Goal: Task Accomplishment & Management: Use online tool/utility

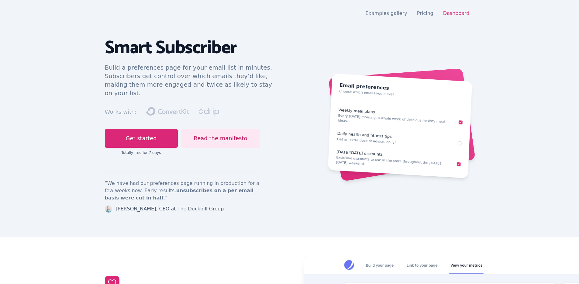
click at [459, 9] on nav "Open main menu Examples gallery Pricing Dashboard" at bounding box center [289, 13] width 369 height 12
click at [454, 15] on link "Dashboard" at bounding box center [456, 13] width 26 height 6
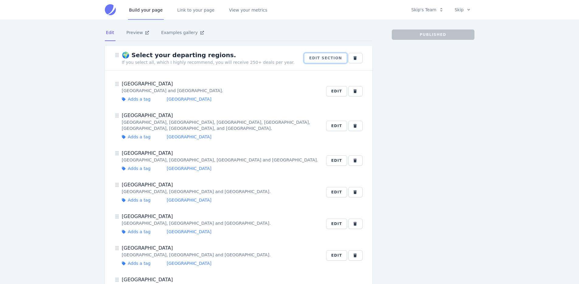
click at [332, 60] on button "Edit section" at bounding box center [325, 58] width 43 height 10
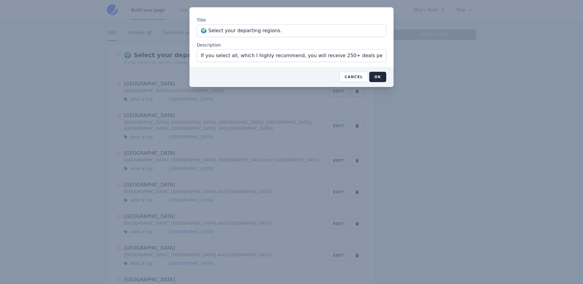
click at [267, 31] on input "🌍 Select your departing regions." at bounding box center [292, 30] width 190 height 13
type input "🌍 Select your departing countries."
drag, startPoint x: 288, startPoint y: 56, endPoint x: 235, endPoint y: 55, distance: 52.6
click at [235, 55] on input "If you select all, which I highly recommend, you will receive 250+ deals per ye…" at bounding box center [292, 55] width 190 height 13
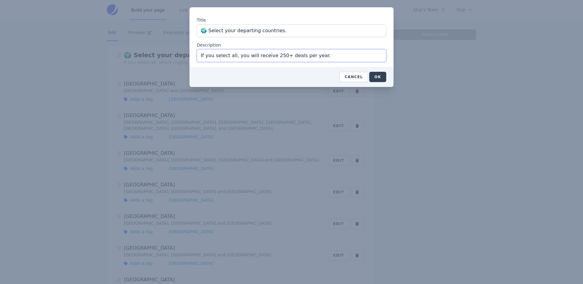
type input "If you select all, you will receive 250+ deals per year."
click at [375, 77] on button "OK" at bounding box center [377, 77] width 17 height 10
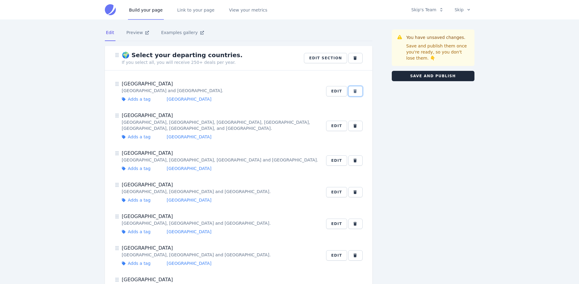
click at [359, 93] on button "button" at bounding box center [355, 91] width 14 height 10
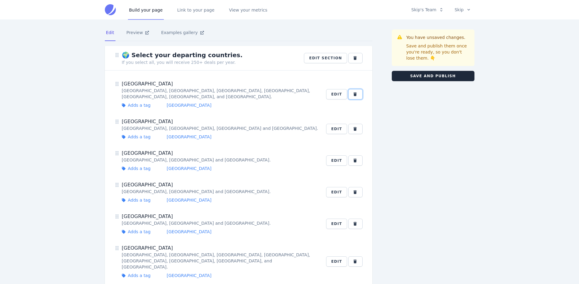
click at [359, 93] on button "button" at bounding box center [355, 94] width 14 height 10
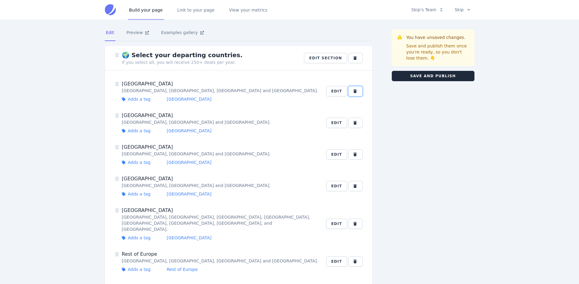
click at [359, 93] on button "button" at bounding box center [355, 91] width 14 height 10
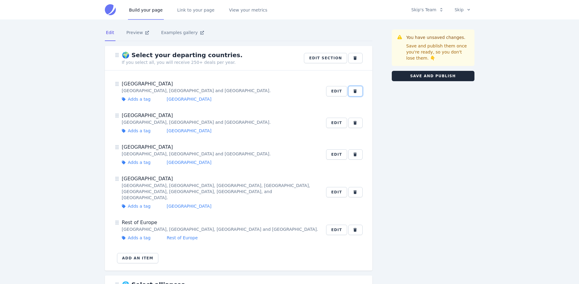
click at [359, 93] on button "button" at bounding box center [355, 91] width 14 height 10
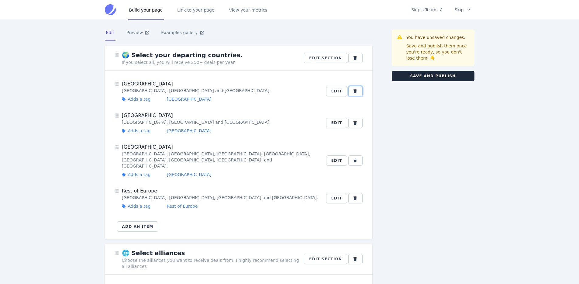
click at [359, 93] on button "button" at bounding box center [355, 91] width 14 height 10
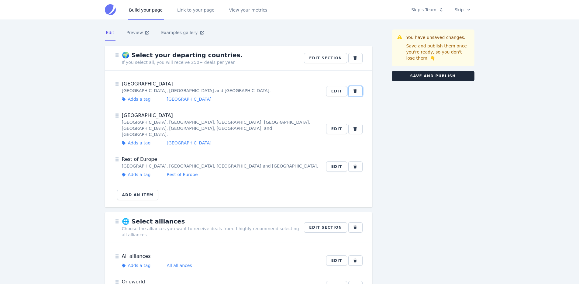
click at [359, 93] on button "button" at bounding box center [355, 91] width 14 height 10
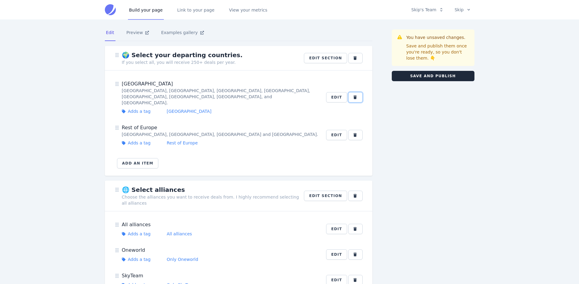
click at [359, 93] on button "button" at bounding box center [355, 97] width 14 height 10
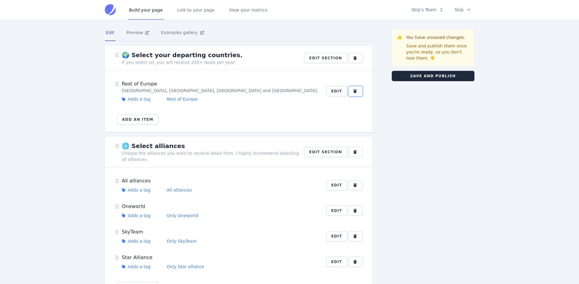
click at [359, 93] on button "button" at bounding box center [355, 91] width 14 height 10
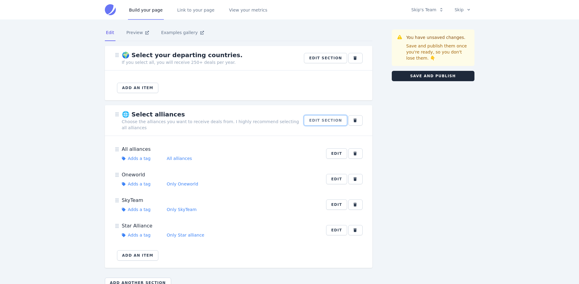
click at [336, 122] on button "Edit section" at bounding box center [325, 120] width 43 height 10
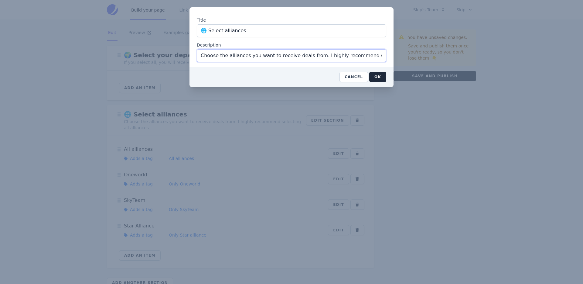
scroll to position [0, 26]
drag, startPoint x: 316, startPoint y: 55, endPoint x: 464, endPoint y: 60, distance: 148.9
click at [464, 60] on div "Title 🌐 Select alliances Description Choose the alliances you want to receive d…" at bounding box center [291, 142] width 583 height 284
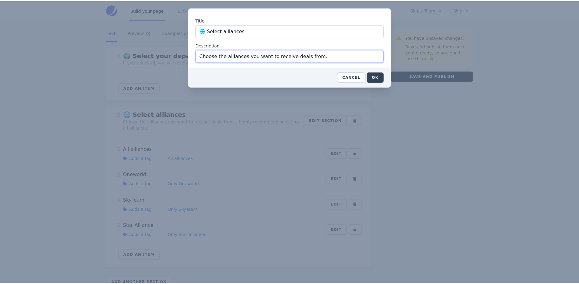
scroll to position [0, 0]
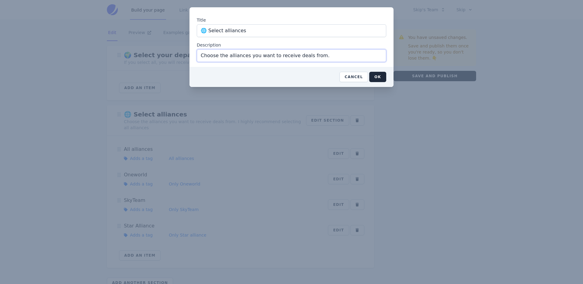
click at [207, 55] on input "Choose the alliances you want to receive deals from." at bounding box center [292, 55] width 190 height 13
click at [320, 55] on input "Choose the alliances you want to receive deals from." at bounding box center [292, 55] width 190 height 13
type input "Choose the alliances you want to receive deals from."
click at [379, 79] on button "OK" at bounding box center [377, 77] width 17 height 10
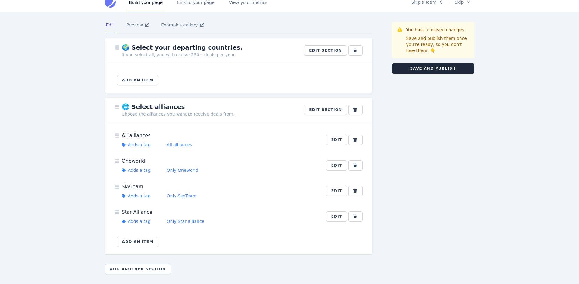
scroll to position [2, 0]
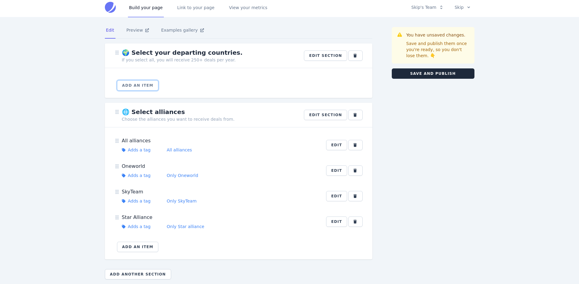
click at [130, 89] on button "Add an item" at bounding box center [138, 85] width 42 height 10
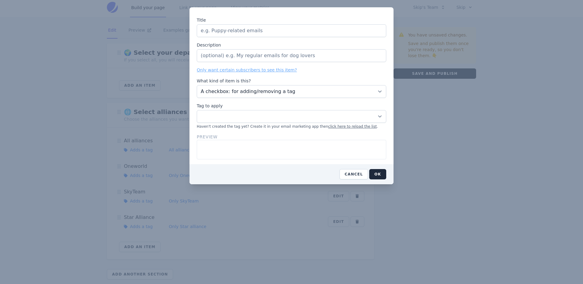
click at [228, 33] on input "Title" at bounding box center [292, 30] width 190 height 13
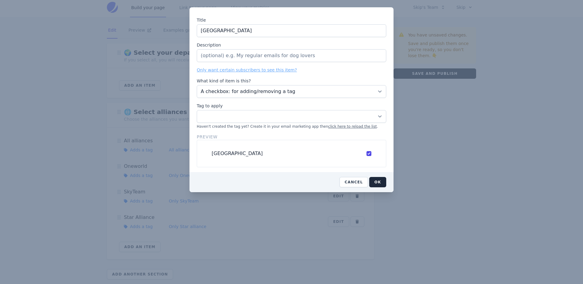
type input "Austria"
click at [227, 113] on select "00 Cold Subscriber Tag All alliances British Isles Cash deals (long haul) Cash …" at bounding box center [292, 116] width 190 height 13
select select "11496330"
click at [197, 110] on select "00 Cold Subscriber Tag All alliances British Isles Cash deals (long haul) Cash …" at bounding box center [292, 116] width 190 height 13
click at [223, 58] on input "Description" at bounding box center [292, 55] width 190 height 13
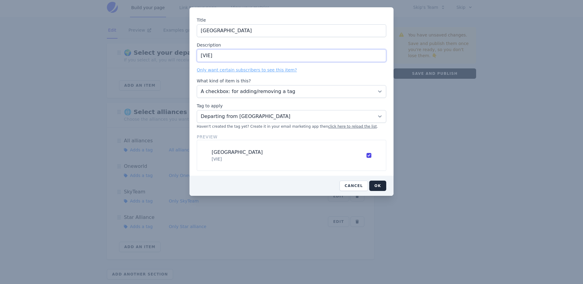
type input "[VIE]"
click at [333, 72] on label "Only want certain subscribers to see this item?" at bounding box center [292, 70] width 190 height 6
click at [333, 62] on input "[VIE]" at bounding box center [292, 55] width 190 height 13
click at [385, 187] on button "OK" at bounding box center [377, 185] width 17 height 10
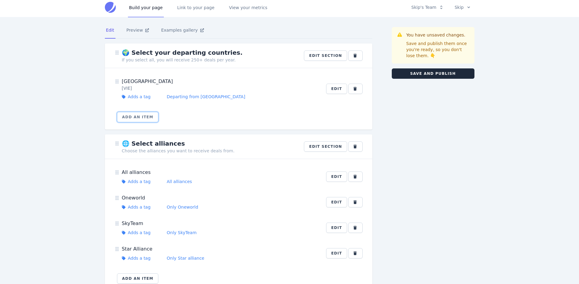
click at [147, 120] on button "Add an item" at bounding box center [138, 117] width 42 height 10
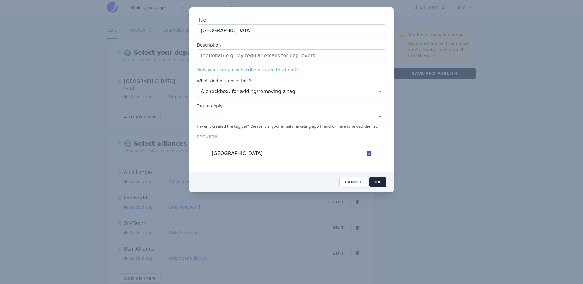
type input "Belgium"
click at [247, 55] on input "Description" at bounding box center [292, 55] width 190 height 13
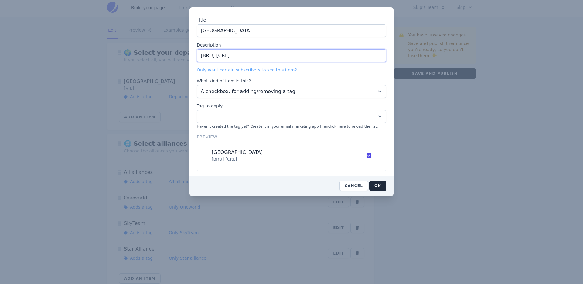
type input "[BRU] [CRL]"
click at [238, 118] on select "00 Cold Subscriber Tag All alliances British Isles Cash deals (long haul) Cash …" at bounding box center [292, 116] width 190 height 13
select select "11496331"
click at [197, 110] on select "00 Cold Subscriber Tag All alliances British Isles Cash deals (long haul) Cash …" at bounding box center [292, 116] width 190 height 13
click at [325, 79] on label "What kind of item is this?" at bounding box center [292, 81] width 190 height 6
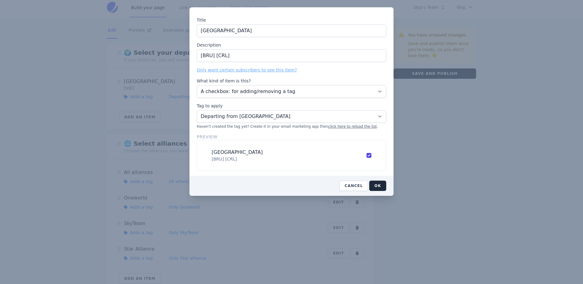
click at [325, 85] on select "A checkbox: for adding/removing a tag A dropdown: for updating a custom field (…" at bounding box center [292, 91] width 190 height 13
click at [381, 187] on button "OK" at bounding box center [377, 185] width 17 height 10
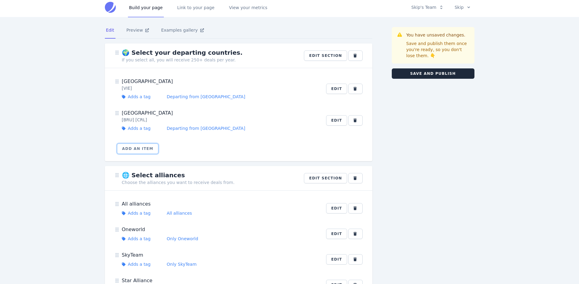
click at [142, 149] on button "Add an item" at bounding box center [138, 148] width 42 height 10
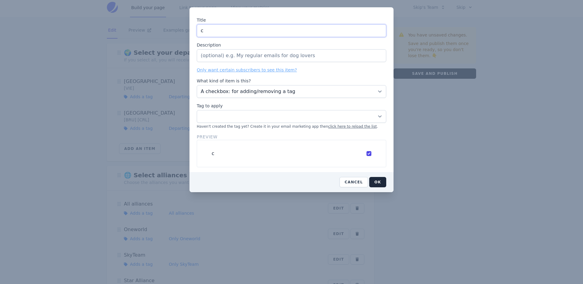
click at [226, 33] on input "c" at bounding box center [292, 30] width 190 height 13
paste input "Czechia"
type input "Czechia"
click at [226, 116] on select "00 Cold Subscriber Tag All alliances British Isles Cash deals (long haul) Cash …" at bounding box center [292, 116] width 190 height 13
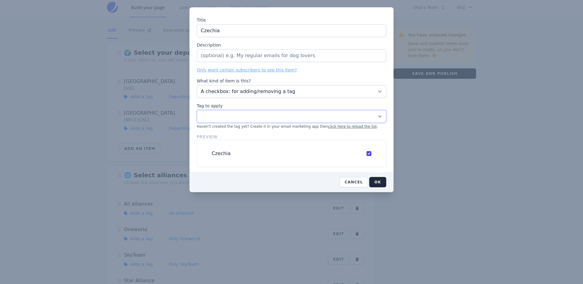
paste select "11496333"
click at [226, 116] on select "00 Cold Subscriber Tag All alliances British Isles Cash deals (long haul) Cash …" at bounding box center [292, 116] width 190 height 13
select select "11496333"
click at [197, 110] on select "00 Cold Subscriber Tag All alliances British Isles Cash deals (long haul) Cash …" at bounding box center [292, 116] width 190 height 13
click at [226, 51] on input "Description" at bounding box center [292, 55] width 190 height 13
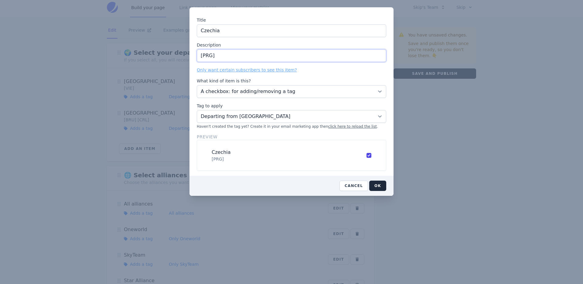
type input "[PRG]"
click at [233, 42] on label "Description" at bounding box center [292, 45] width 190 height 6
click at [233, 49] on input "[PRG]" at bounding box center [292, 55] width 190 height 13
click at [379, 182] on button "OK" at bounding box center [377, 185] width 17 height 10
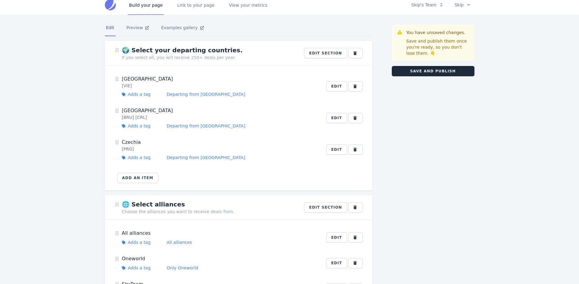
scroll to position [17, 0]
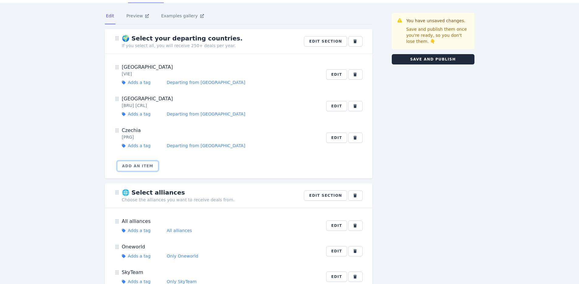
click at [137, 166] on button "Add an item" at bounding box center [138, 166] width 42 height 10
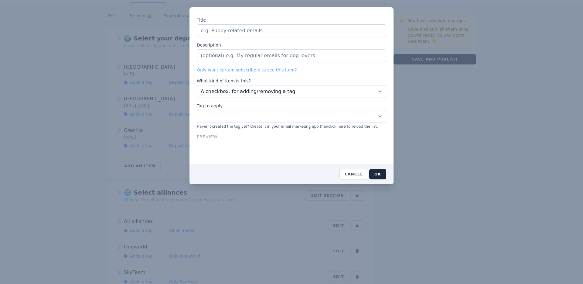
click at [223, 31] on input "Title" at bounding box center [292, 30] width 190 height 13
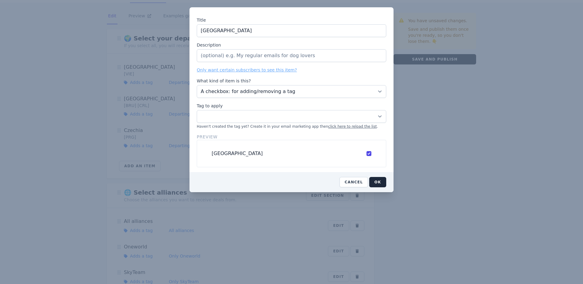
type input "Denmark"
click at [224, 61] on input "Description" at bounding box center [292, 55] width 190 height 13
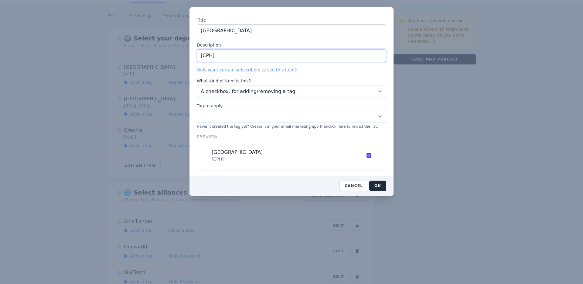
type input "[CPH]"
click at [233, 117] on select "00 Cold Subscriber Tag All alliances British Isles Cash deals (long haul) Cash …" at bounding box center [292, 116] width 190 height 13
select select "11496335"
click at [197, 110] on select "00 Cold Subscriber Tag All alliances British Isles Cash deals (long haul) Cash …" at bounding box center [292, 116] width 190 height 13
click at [375, 186] on button "OK" at bounding box center [377, 185] width 17 height 10
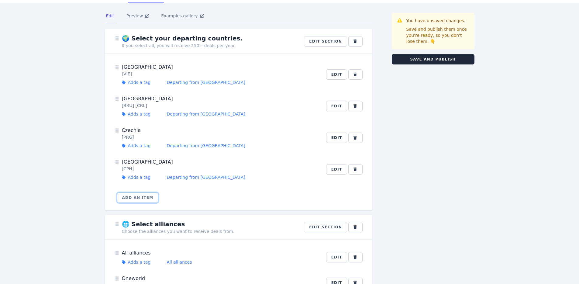
click at [145, 194] on button "Add an item" at bounding box center [138, 197] width 42 height 10
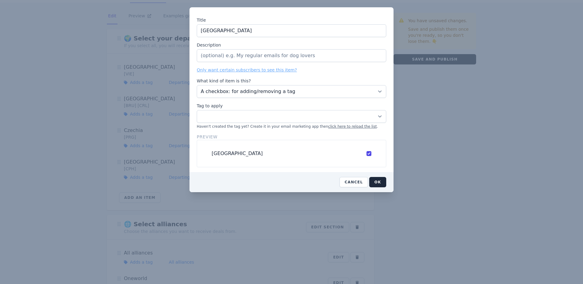
type input "Estonia"
click at [240, 58] on input "Description" at bounding box center [292, 55] width 190 height 13
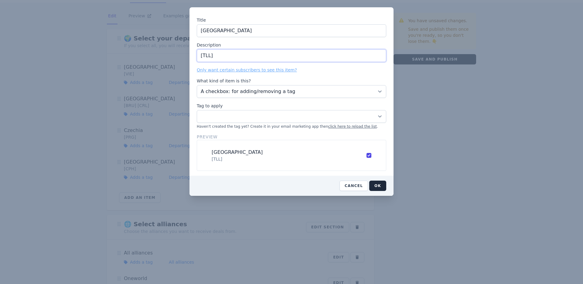
type input "[TLL]"
click at [246, 116] on select "00 Cold Subscriber Tag All alliances British Isles Cash deals (long haul) Cash …" at bounding box center [292, 116] width 190 height 13
select select "11496698"
click at [197, 110] on select "00 Cold Subscriber Tag All alliances British Isles Cash deals (long haul) Cash …" at bounding box center [292, 116] width 190 height 13
click at [383, 184] on button "OK" at bounding box center [377, 185] width 17 height 10
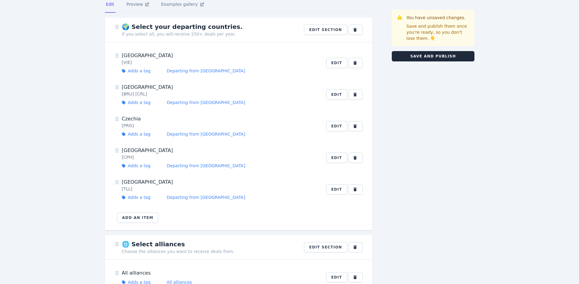
scroll to position [29, 0]
click at [141, 221] on button "Add an item" at bounding box center [138, 217] width 42 height 10
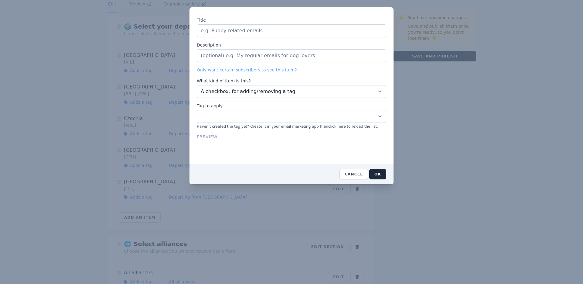
click at [223, 29] on input "Title" at bounding box center [292, 30] width 190 height 13
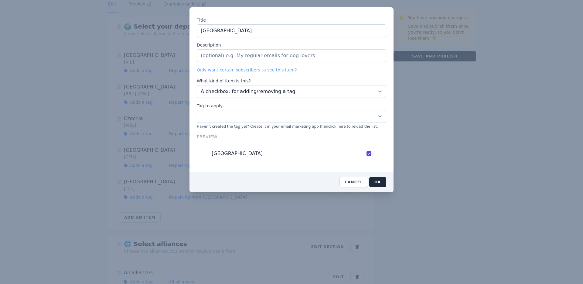
type input "Finland"
click at [228, 56] on input "Description" at bounding box center [292, 55] width 190 height 13
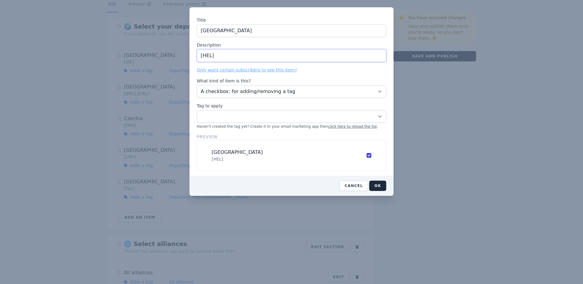
type input "[HEL]"
click at [228, 111] on select "00 Cold Subscriber Tag All alliances British Isles Cash deals (long haul) Cash …" at bounding box center [292, 116] width 190 height 13
select select "11496715"
click at [197, 110] on select "00 Cold Subscriber Tag All alliances British Isles Cash deals (long haul) Cash …" at bounding box center [292, 116] width 190 height 13
drag, startPoint x: 378, startPoint y: 186, endPoint x: 355, endPoint y: 177, distance: 24.1
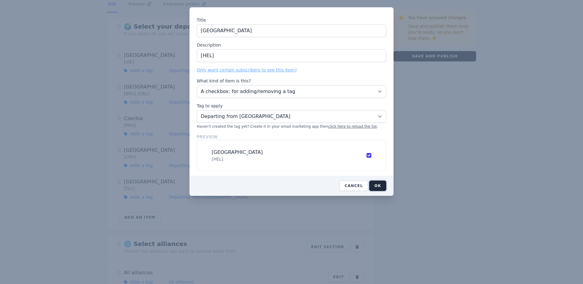
click at [378, 186] on button "OK" at bounding box center [377, 185] width 17 height 10
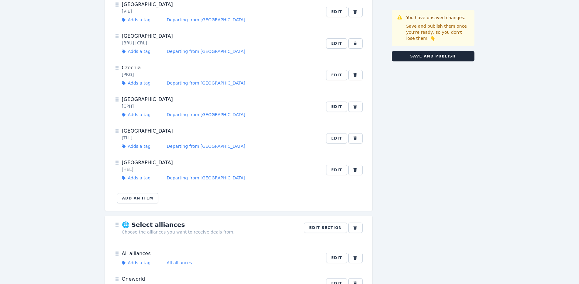
scroll to position [80, 0]
click at [139, 195] on button "Add an item" at bounding box center [138, 197] width 42 height 10
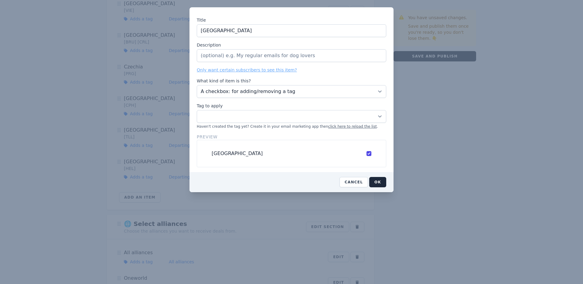
type input "France"
click at [246, 56] on input "Description" at bounding box center [292, 55] width 190 height 13
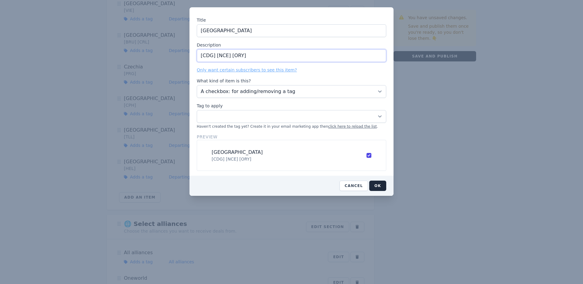
click at [216, 55] on input "[CDG] [NCE] [ORY]" at bounding box center [292, 55] width 190 height 13
click at [217, 56] on input "[CDG] [MRS] [NCE] [ORY]" at bounding box center [292, 55] width 190 height 13
type input "[CDG] [LYS] [MRS] [NCE] [ORY]"
click at [219, 115] on select "00 Cold Subscriber Tag All alliances British Isles Cash deals (long haul) Cash …" at bounding box center [292, 116] width 190 height 13
select select "11496699"
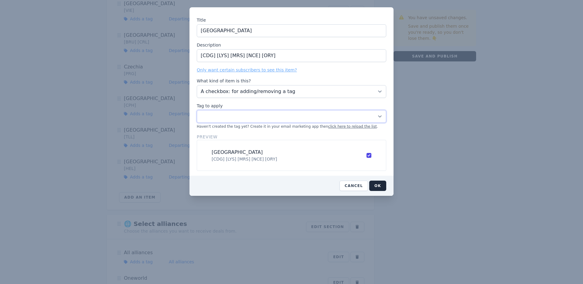
click at [197, 110] on select "00 Cold Subscriber Tag All alliances British Isles Cash deals (long haul) Cash …" at bounding box center [292, 116] width 190 height 13
click at [290, 15] on div "Title France Description [CDG] [LYS] [MRS] [NCE] [ORY] Only want certain subscr…" at bounding box center [292, 91] width 204 height 168
click at [379, 187] on button "OK" at bounding box center [377, 185] width 17 height 10
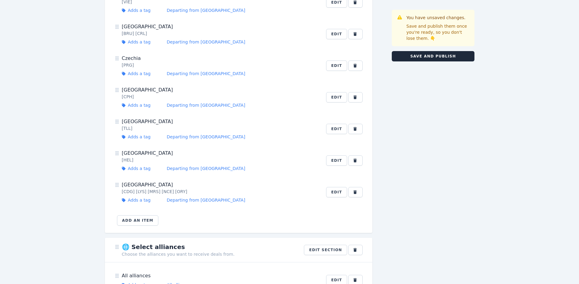
scroll to position [93, 0]
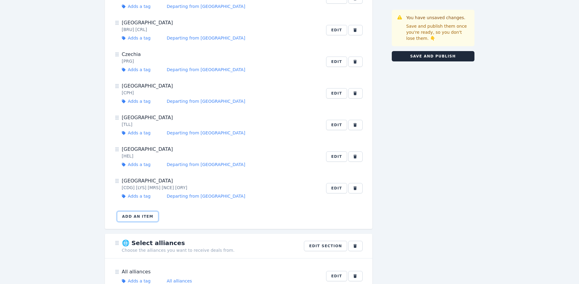
click at [142, 217] on button "Add an item" at bounding box center [138, 216] width 42 height 10
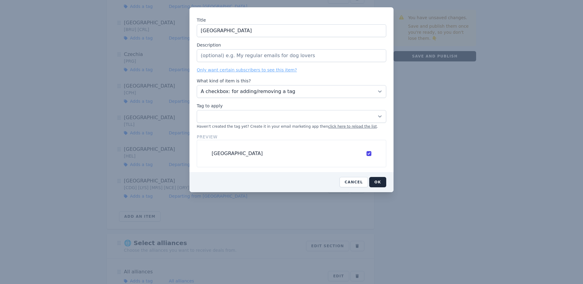
type input "Germany"
click at [225, 54] on input "Description" at bounding box center [292, 55] width 190 height 13
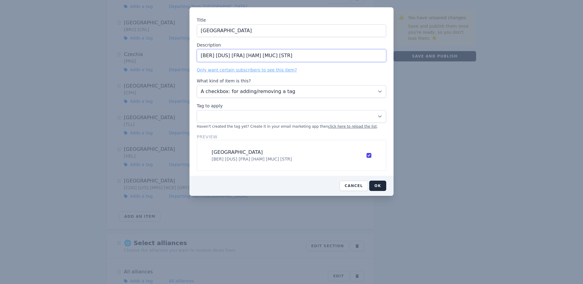
type input "[BER] [DUS] [FRA] [HAM] [MUC] [STR]"
click at [228, 115] on select "00 Cold Subscriber Tag All alliances British Isles Cash deals (long haul) Cash …" at bounding box center [292, 116] width 190 height 13
select select "11496700"
click at [197, 110] on select "00 Cold Subscriber Tag All alliances British Isles Cash deals (long haul) Cash …" at bounding box center [292, 116] width 190 height 13
click at [256, 19] on div "Title" at bounding box center [292, 20] width 190 height 6
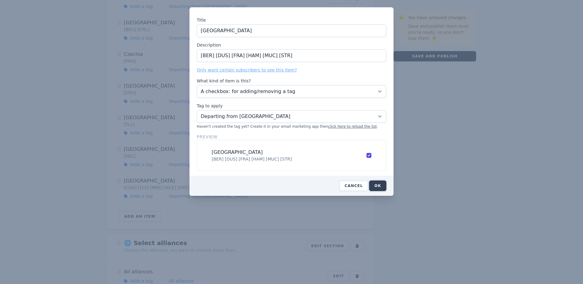
click at [382, 185] on button "OK" at bounding box center [377, 185] width 17 height 10
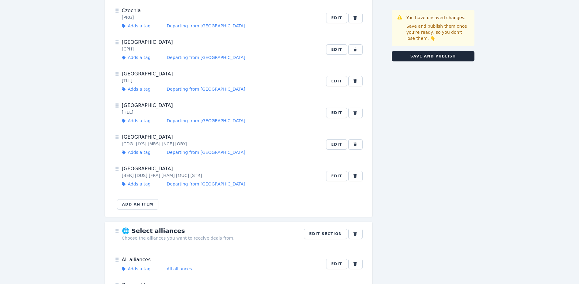
scroll to position [214, 0]
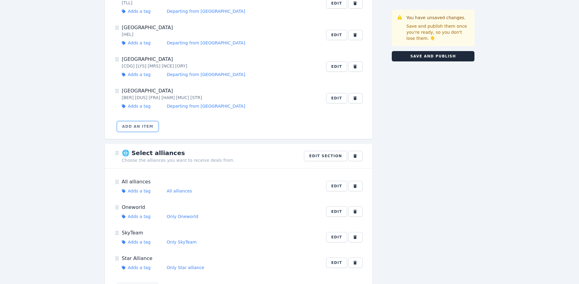
click at [140, 127] on button "Add an item" at bounding box center [138, 126] width 42 height 10
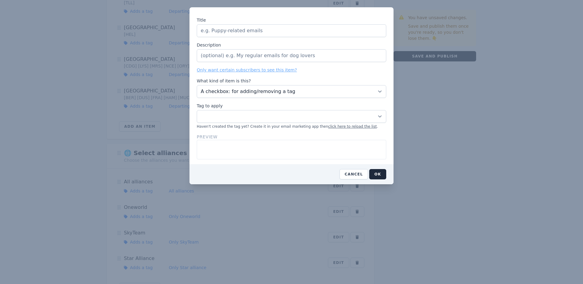
click at [280, 31] on input "Title" at bounding box center [292, 30] width 190 height 13
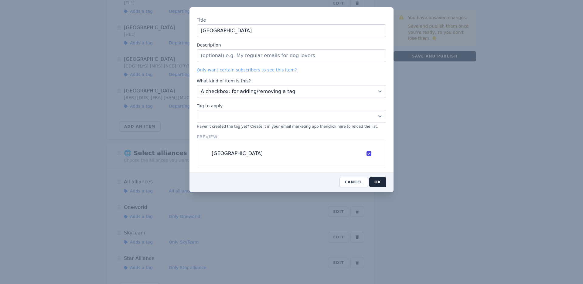
type input "Greece"
click at [244, 53] on input "Description" at bounding box center [292, 55] width 190 height 13
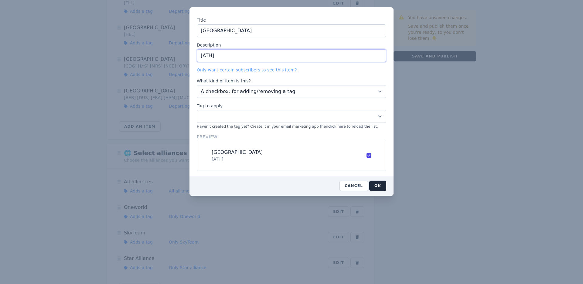
type input "[ATH]"
click at [231, 111] on select "00 Cold Subscriber Tag All alliances British Isles Cash deals (long haul) Cash …" at bounding box center [292, 116] width 190 height 13
select select "11496701"
click at [197, 110] on select "00 Cold Subscriber Tag All alliances British Isles Cash deals (long haul) Cash …" at bounding box center [292, 116] width 190 height 13
click at [385, 184] on button "OK" at bounding box center [377, 185] width 17 height 10
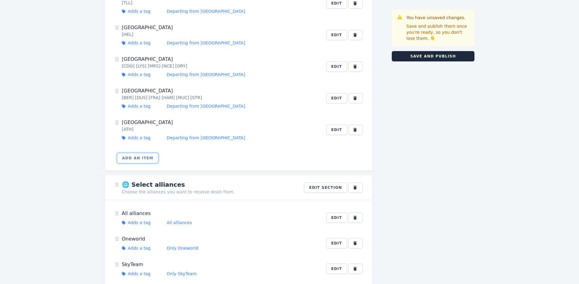
click at [125, 153] on button "Add an item" at bounding box center [138, 158] width 42 height 10
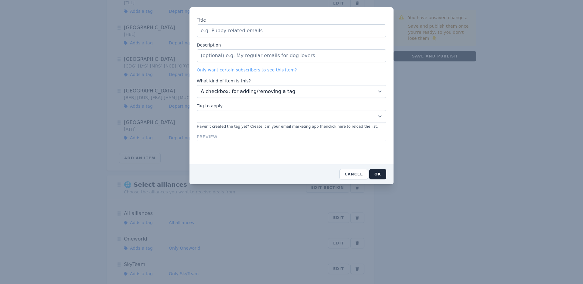
click at [243, 29] on input "Title" at bounding box center [292, 30] width 190 height 13
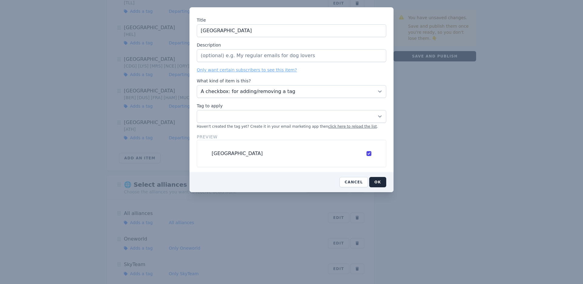
type input "Hungary"
click at [240, 53] on input "Description" at bounding box center [292, 55] width 190 height 13
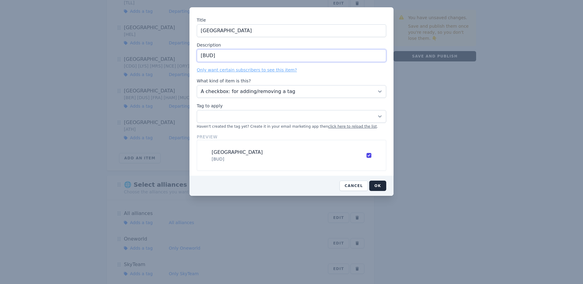
type input "[BUD]"
click at [244, 118] on select "00 Cold Subscriber Tag All alliances British Isles Cash deals (long haul) Cash …" at bounding box center [292, 116] width 190 height 13
select select "11497195"
click at [197, 110] on select "00 Cold Subscriber Tag All alliances British Isles Cash deals (long haul) Cash …" at bounding box center [292, 116] width 190 height 13
click at [376, 183] on button "OK" at bounding box center [377, 185] width 17 height 10
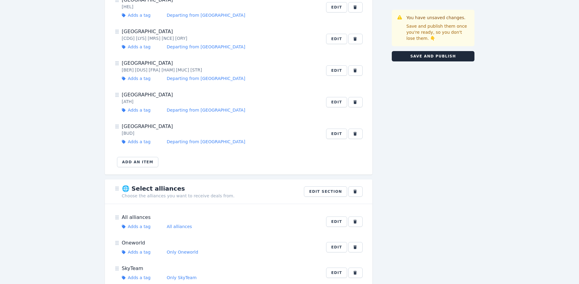
scroll to position [269, 0]
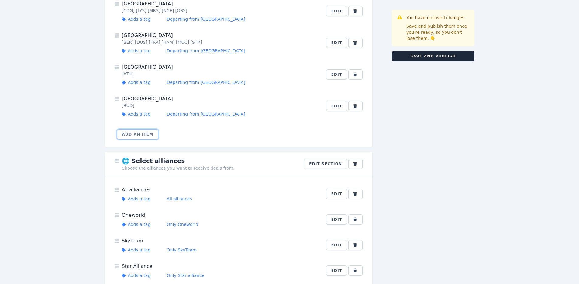
click at [144, 138] on button "Add an item" at bounding box center [138, 134] width 42 height 10
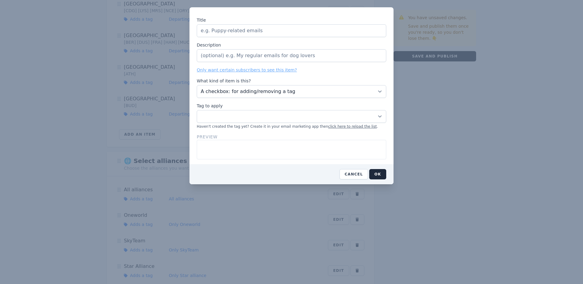
click at [232, 30] on input "Title" at bounding box center [292, 30] width 190 height 13
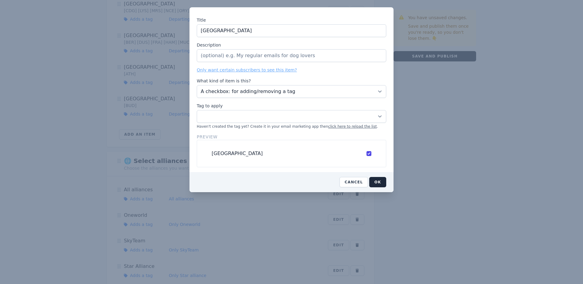
type input "Ireland"
click at [250, 54] on input "Description" at bounding box center [292, 55] width 190 height 13
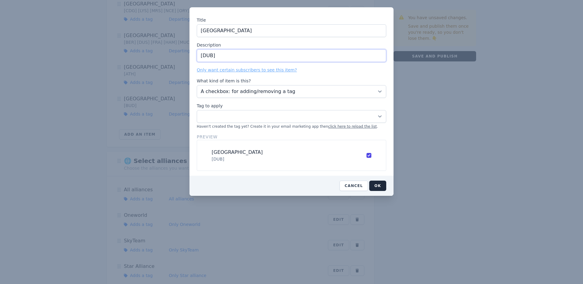
type input "[DUB]"
click at [260, 114] on select "00 Cold Subscriber Tag All alliances British Isles Cash deals (long haul) Cash …" at bounding box center [292, 116] width 190 height 13
select select "11496702"
click at [197, 110] on select "00 Cold Subscriber Tag All alliances British Isles Cash deals (long haul) Cash …" at bounding box center [292, 116] width 190 height 13
click at [382, 184] on button "OK" at bounding box center [377, 185] width 17 height 10
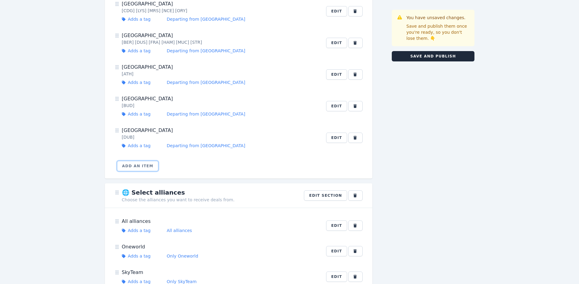
click at [146, 166] on button "Add an item" at bounding box center [138, 166] width 42 height 10
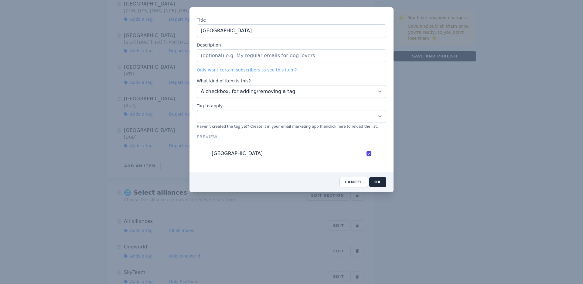
type input "Italy"
click at [216, 54] on input "Description" at bounding box center [292, 55] width 190 height 13
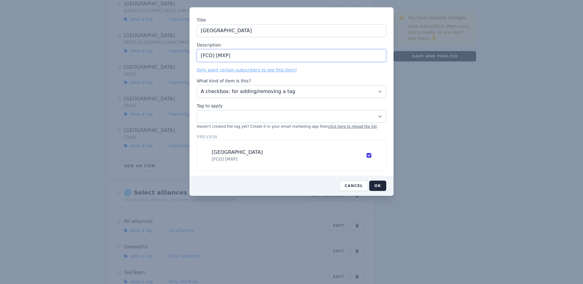
click at [214, 55] on input "[FCO] [MXP]" at bounding box center [292, 55] width 190 height 13
click at [258, 53] on input "[FCO] [LIN] [MXP]" at bounding box center [292, 55] width 190 height 13
click at [200, 54] on input "[FCO] [LIN] [MXP] [VCE]" at bounding box center [292, 55] width 190 height 13
drag, startPoint x: 215, startPoint y: 55, endPoint x: 201, endPoint y: 56, distance: 13.7
click at [201, 56] on input "[BLQ] [FCO] [LIN] [MXP] [VCE]" at bounding box center [292, 55] width 190 height 13
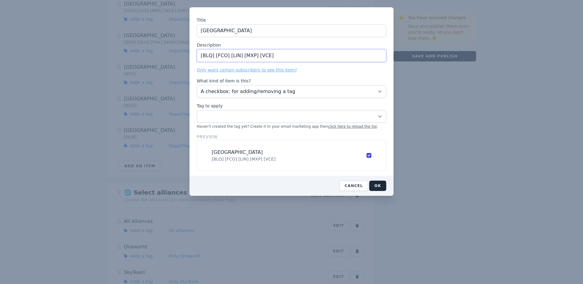
click at [264, 56] on input "[BLQ] [FCO] [LIN] [MXP] [VCE]" at bounding box center [292, 55] width 190 height 13
click at [229, 55] on input "[BLQ] [FCO] [LIN] [MXP] [VCE]" at bounding box center [292, 55] width 190 height 13
type input "[BLQ] [FCO] [[GEOGRAPHIC_DATA]] [LIN] [MXP] [VCE]"
click at [375, 184] on button "OK" at bounding box center [377, 185] width 17 height 10
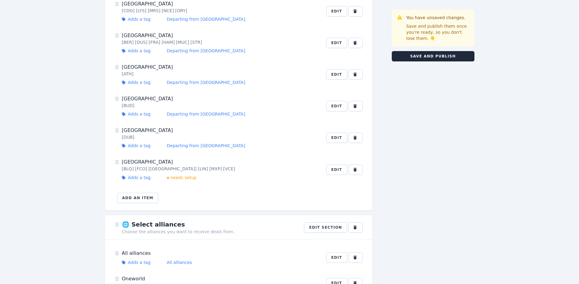
click at [156, 166] on div "[BLQ] [FCO] [[GEOGRAPHIC_DATA]] [LIN] [MXP] [VCE]" at bounding box center [220, 169] width 197 height 6
click at [172, 179] on link "needs setup" at bounding box center [182, 177] width 30 height 6
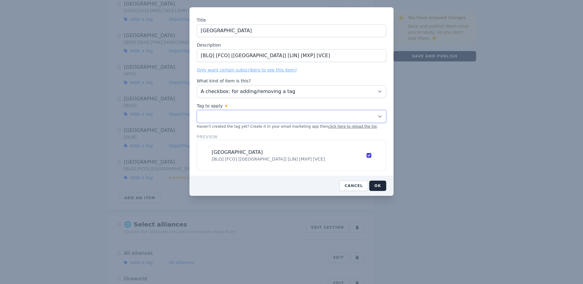
click at [217, 115] on select "00 Cold Subscriber Tag All alliances British Isles Cash deals (long haul) Cash …" at bounding box center [292, 116] width 190 height 13
select select "11496704"
click at [197, 110] on select "00 Cold Subscriber Tag All alliances British Isles Cash deals (long haul) Cash …" at bounding box center [292, 116] width 190 height 13
click at [381, 187] on button "OK" at bounding box center [377, 185] width 17 height 10
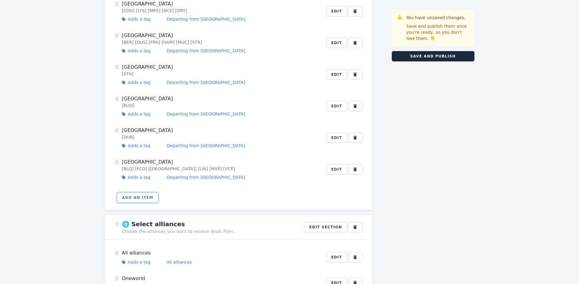
click at [137, 197] on button "Add an item" at bounding box center [138, 197] width 42 height 10
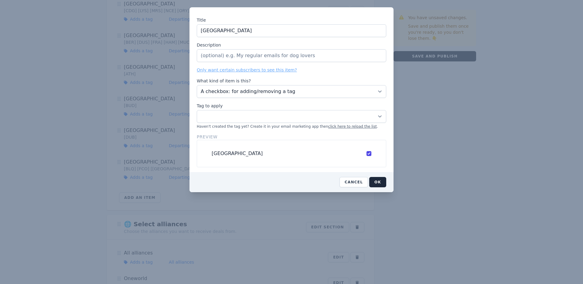
type input "Latvia"
click at [222, 51] on input "Description" at bounding box center [292, 55] width 190 height 13
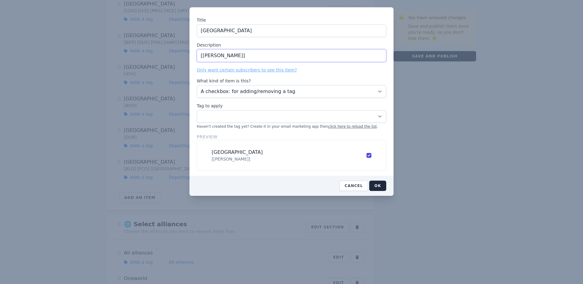
type input "[[PERSON_NAME]]"
click at [240, 115] on select "00 Cold Subscriber Tag All alliances British Isles Cash deals (long haul) Cash …" at bounding box center [292, 116] width 190 height 13
select select "11496705"
click at [197, 110] on select "00 Cold Subscriber Tag All alliances British Isles Cash deals (long haul) Cash …" at bounding box center [292, 116] width 190 height 13
click at [377, 183] on button "OK" at bounding box center [377, 185] width 17 height 10
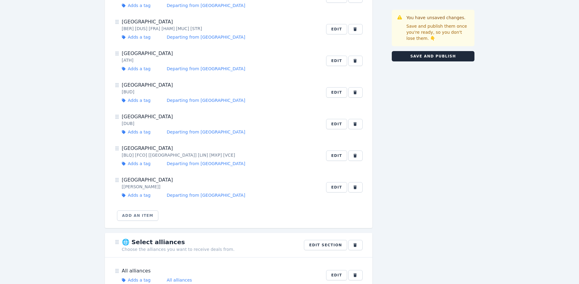
scroll to position [296, 0]
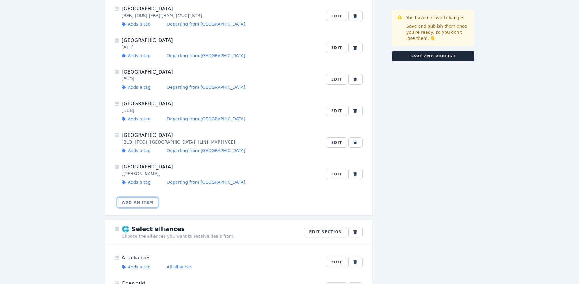
click at [142, 199] on button "Add an item" at bounding box center [138, 202] width 42 height 10
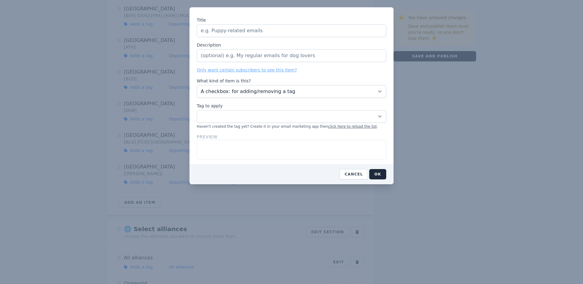
click at [252, 32] on input "Title" at bounding box center [292, 30] width 190 height 13
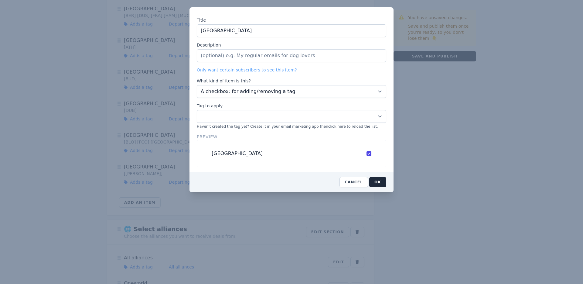
type input "Lithuania"
click at [260, 52] on input "Description" at bounding box center [292, 55] width 190 height 13
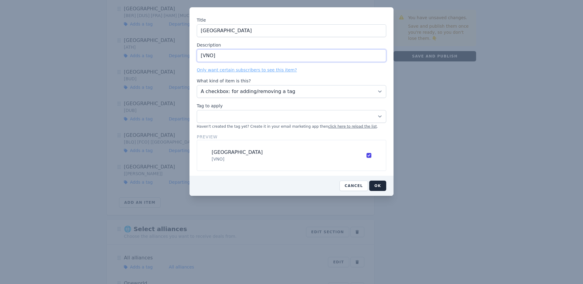
type input "[VNO]"
click at [258, 118] on select "00 Cold Subscriber Tag All alliances British Isles Cash deals (long haul) Cash …" at bounding box center [292, 116] width 190 height 13
select select "11496706"
click at [197, 110] on select "00 Cold Subscriber Tag All alliances British Isles Cash deals (long haul) Cash …" at bounding box center [292, 116] width 190 height 13
click at [377, 185] on button "OK" at bounding box center [377, 185] width 17 height 10
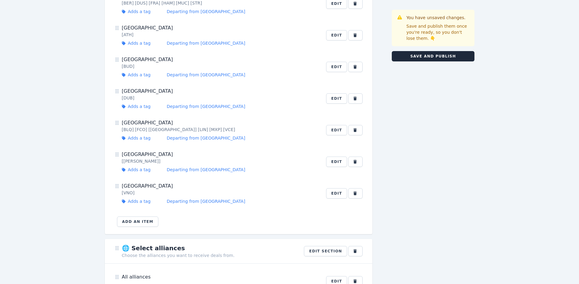
scroll to position [323, 0]
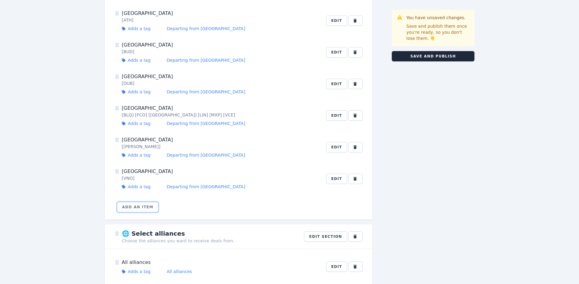
click at [140, 208] on button "Add an item" at bounding box center [138, 207] width 42 height 10
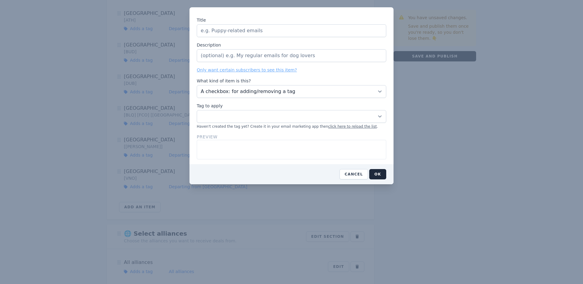
click at [226, 31] on input "Title" at bounding box center [292, 30] width 190 height 13
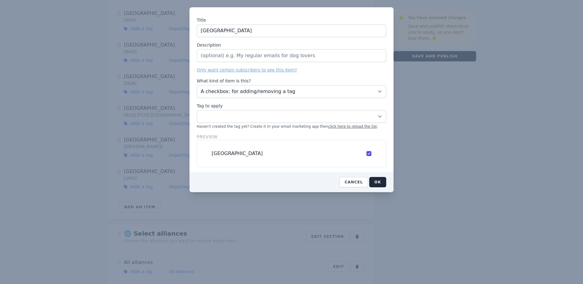
type input "Netherlands"
click at [220, 52] on input "Description" at bounding box center [292, 55] width 190 height 13
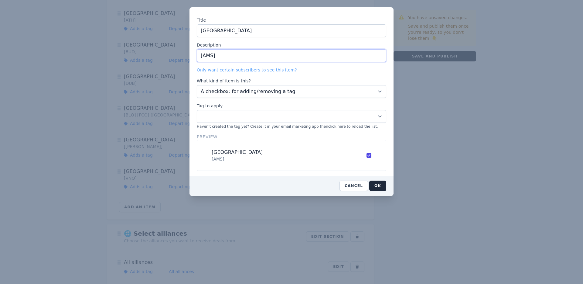
type input "[AMS]"
click at [207, 121] on select "00 Cold Subscriber Tag All alliances British Isles Cash deals (long haul) Cash …" at bounding box center [292, 116] width 190 height 13
select select "11496708"
click at [197, 110] on select "00 Cold Subscriber Tag All alliances British Isles Cash deals (long haul) Cash …" at bounding box center [292, 116] width 190 height 13
click at [380, 188] on button "OK" at bounding box center [377, 185] width 17 height 10
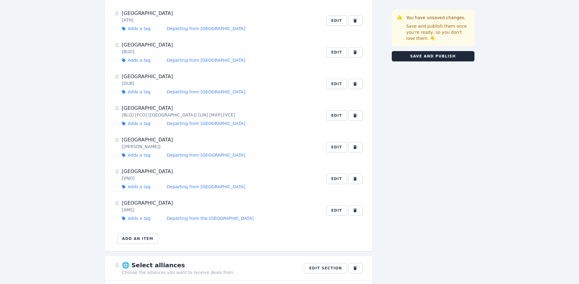
scroll to position [346, 0]
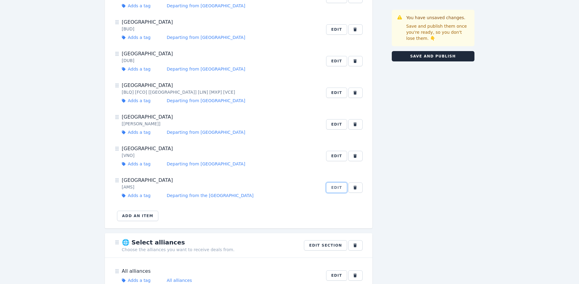
click at [338, 186] on button "Edit" at bounding box center [336, 187] width 21 height 10
select select "11496708"
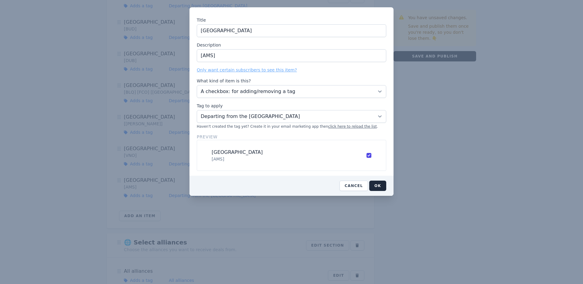
click at [201, 30] on input "Netherlands" at bounding box center [292, 30] width 190 height 13
type input "The Netherlands"
click at [375, 183] on button "OK" at bounding box center [377, 185] width 17 height 10
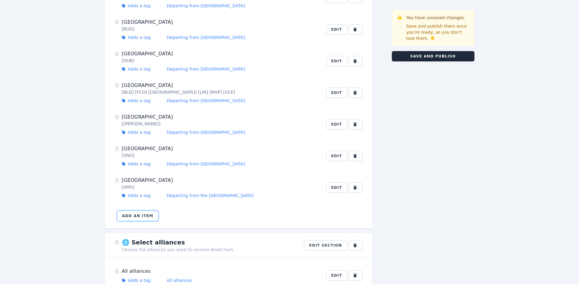
click at [142, 214] on button "Add an item" at bounding box center [138, 215] width 42 height 10
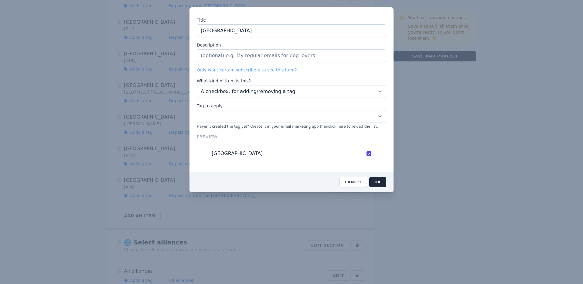
type input "Norway"
click at [260, 61] on input "Description" at bounding box center [292, 55] width 190 height 13
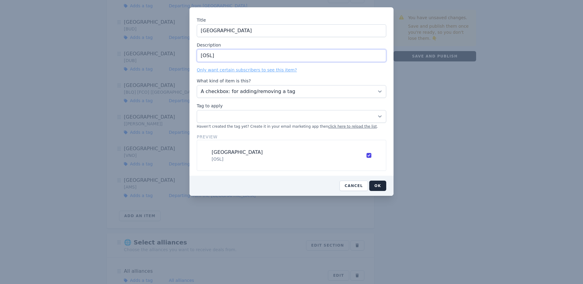
type input "[OSL]"
click at [267, 115] on select "00 Cold Subscriber Tag All alliances British Isles Cash deals (long haul) Cash …" at bounding box center [292, 116] width 190 height 13
select select "11496709"
click at [197, 110] on select "00 Cold Subscriber Tag All alliances British Isles Cash deals (long haul) Cash …" at bounding box center [292, 116] width 190 height 13
drag, startPoint x: 382, startPoint y: 185, endPoint x: 365, endPoint y: 183, distance: 17.8
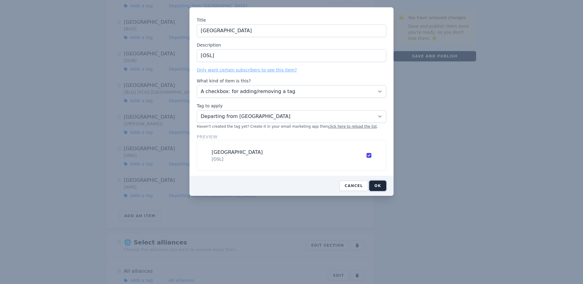
click at [382, 185] on button "OK" at bounding box center [377, 185] width 17 height 10
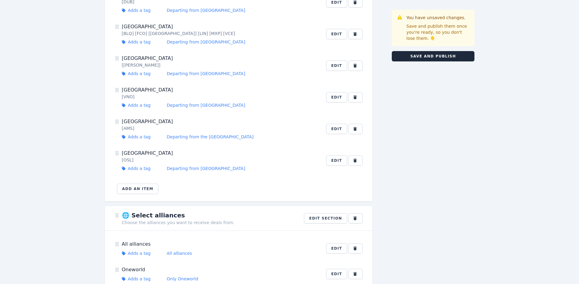
scroll to position [405, 0]
click at [142, 187] on button "Add an item" at bounding box center [138, 188] width 42 height 10
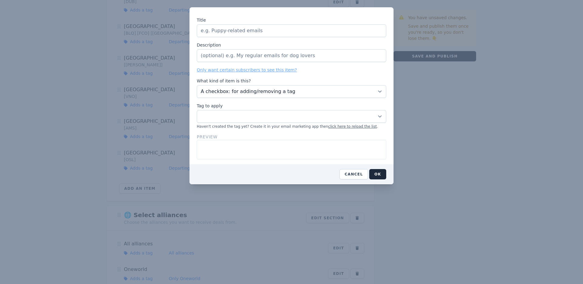
click at [226, 30] on input "Title" at bounding box center [292, 30] width 190 height 13
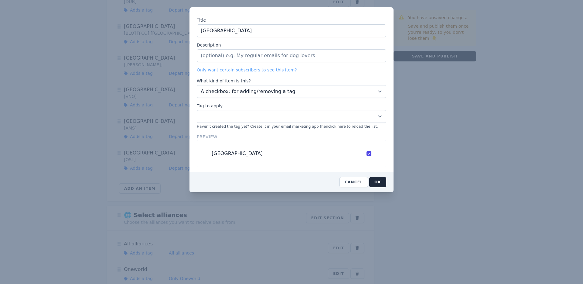
type input "Poland"
click at [221, 59] on input "Description" at bounding box center [292, 55] width 190 height 13
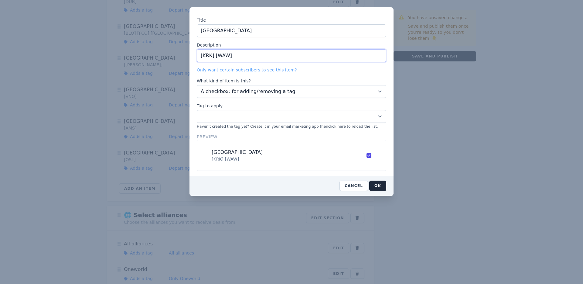
type input "[KRK] [WAW]"
click at [220, 117] on select "00 Cold Subscriber Tag All alliances British Isles Cash deals (long haul) Cash …" at bounding box center [292, 116] width 190 height 13
select select "11496710"
click at [197, 110] on select "00 Cold Subscriber Tag All alliances British Isles Cash deals (long haul) Cash …" at bounding box center [292, 116] width 190 height 13
click at [376, 182] on button "OK" at bounding box center [377, 185] width 17 height 10
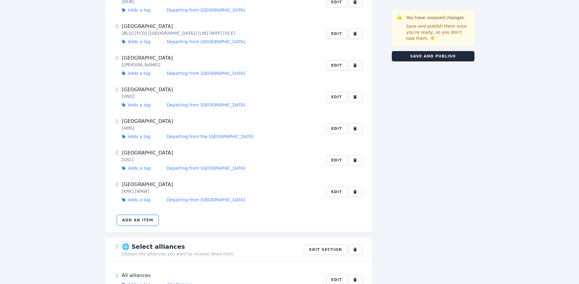
click at [144, 220] on button "Add an item" at bounding box center [138, 220] width 42 height 10
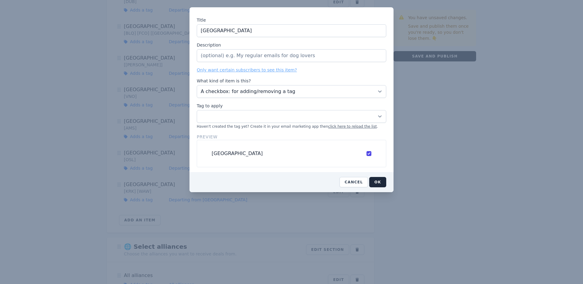
type input "Portugal"
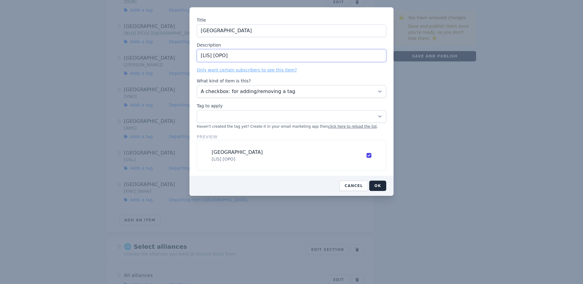
type input "[LIS] [OPO]"
click at [240, 117] on select "00 Cold Subscriber Tag All alliances British Isles Cash deals (long haul) Cash …" at bounding box center [292, 116] width 190 height 13
select select "11496711"
click at [197, 110] on select "00 Cold Subscriber Tag All alliances British Isles Cash deals (long haul) Cash …" at bounding box center [292, 116] width 190 height 13
click at [383, 185] on button "OK" at bounding box center [377, 185] width 17 height 10
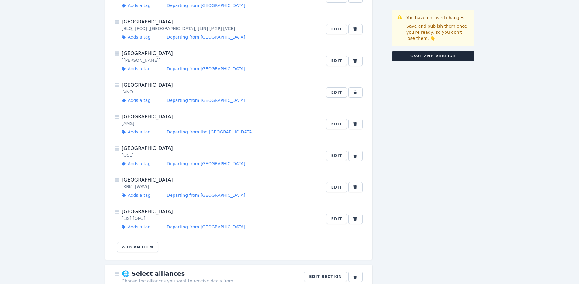
scroll to position [416, 0]
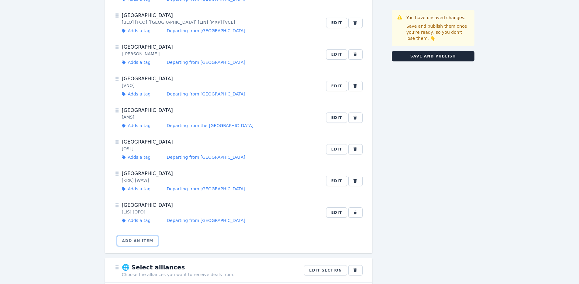
click at [143, 239] on button "Add an item" at bounding box center [138, 240] width 42 height 10
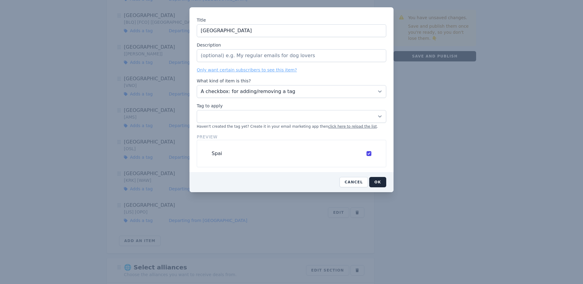
type input "Spain"
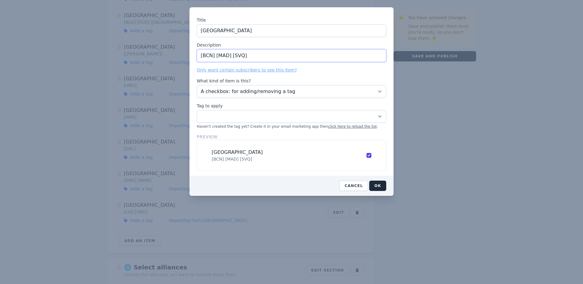
click at [200, 56] on input "[BCN] [MAD] [SVQ]" at bounding box center [292, 55] width 190 height 13
click at [277, 55] on input "[AGP] [BCN] [MAD] [SVQ]" at bounding box center [292, 55] width 190 height 13
type input "[AGP] [BCN] [MAD] [SVQ] [VLC]"
click at [380, 187] on button "OK" at bounding box center [377, 185] width 17 height 10
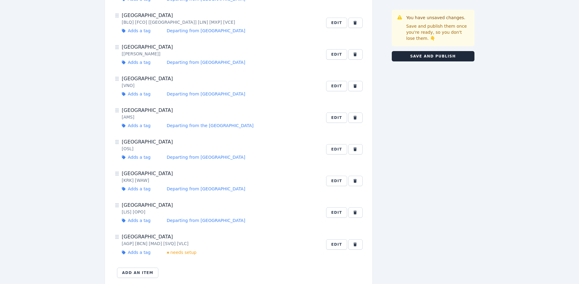
click at [189, 254] on link "needs setup" at bounding box center [182, 252] width 30 height 6
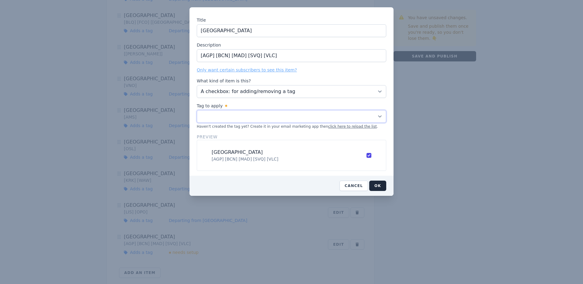
click at [247, 112] on select "00 Cold Subscriber Tag All alliances British Isles Cash deals (long haul) Cash …" at bounding box center [292, 116] width 190 height 13
select select "11496714"
click at [197, 110] on select "00 Cold Subscriber Tag All alliances British Isles Cash deals (long haul) Cash …" at bounding box center [292, 116] width 190 height 13
click at [378, 186] on button "OK" at bounding box center [377, 185] width 17 height 10
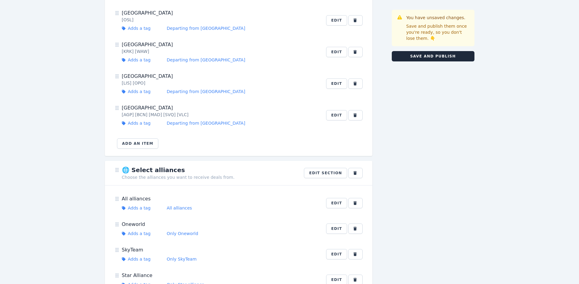
scroll to position [546, 0]
click at [145, 142] on button "Add an item" at bounding box center [138, 142] width 42 height 10
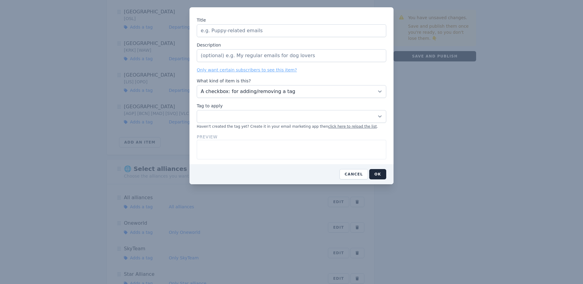
click at [232, 33] on input "Title" at bounding box center [292, 30] width 190 height 13
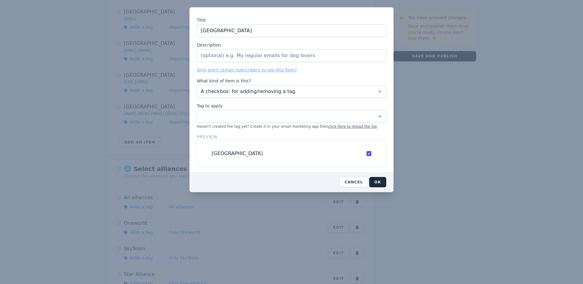
type input "Sweden"
click at [237, 53] on input "Description" at bounding box center [292, 55] width 190 height 13
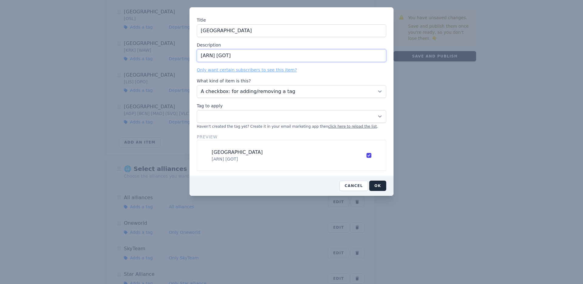
type input "[ARN] [GOT]"
click at [230, 117] on select "00 Cold Subscriber Tag All alliances British Isles Cash deals (long haul) Cash …" at bounding box center [292, 116] width 190 height 13
select select "11496782"
click at [197, 110] on select "00 Cold Subscriber Tag All alliances British Isles Cash deals (long haul) Cash …" at bounding box center [292, 116] width 190 height 13
click at [379, 182] on button "OK" at bounding box center [377, 185] width 17 height 10
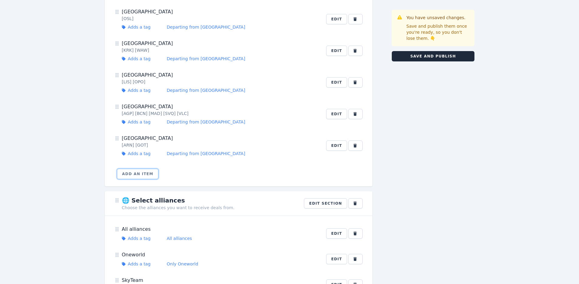
click at [134, 173] on button "Add an item" at bounding box center [138, 174] width 42 height 10
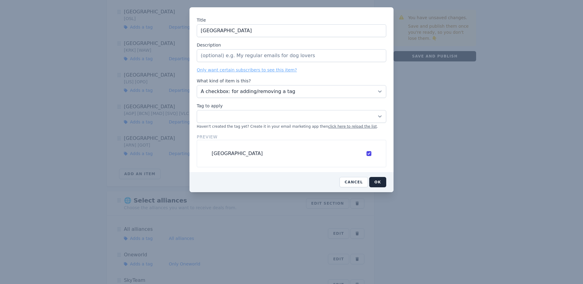
type input "Switzerland"
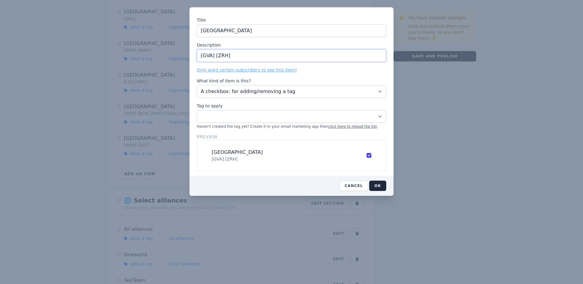
type input "[GVA] [ZRH]"
click at [246, 112] on select "00 Cold Subscriber Tag All alliances British Isles Cash deals (long haul) Cash …" at bounding box center [292, 116] width 190 height 13
select select "11496783"
click at [197, 110] on select "00 Cold Subscriber Tag All alliances British Isles Cash deals (long haul) Cash …" at bounding box center [292, 116] width 190 height 13
click at [377, 188] on button "OK" at bounding box center [377, 185] width 17 height 10
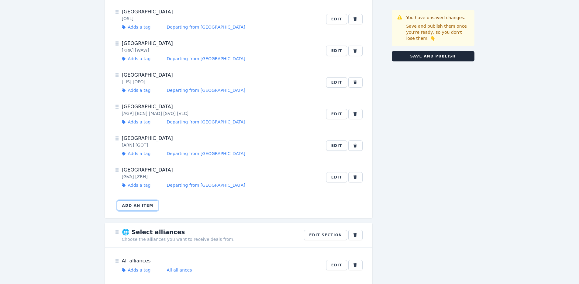
click at [140, 207] on button "Add an item" at bounding box center [138, 205] width 42 height 10
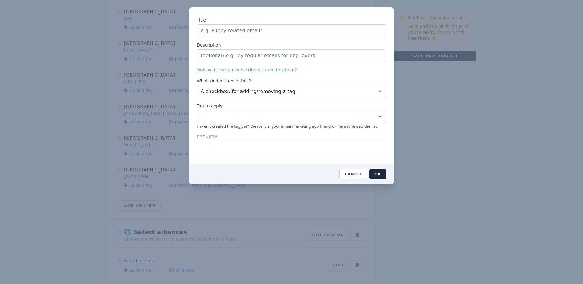
click at [213, 31] on input "Title" at bounding box center [292, 30] width 190 height 13
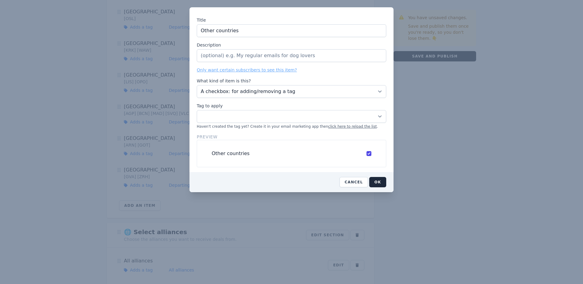
type input "Other countries"
click at [207, 61] on input "Description" at bounding box center [292, 55] width 190 height 13
type input "T"
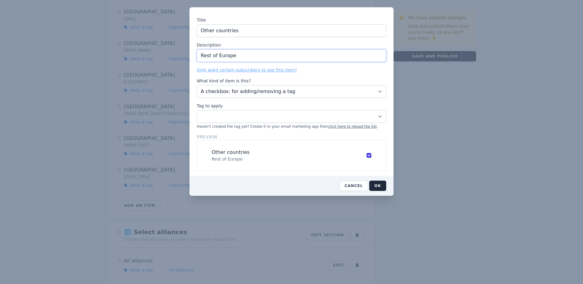
type input "Rest of Europe"
click at [213, 113] on select "00 Cold Subscriber Tag All alliances British Isles Cash deals (long haul) Cash …" at bounding box center [292, 116] width 190 height 13
select select "11496785"
click at [197, 110] on select "00 Cold Subscriber Tag All alliances British Isles Cash deals (long haul) Cash …" at bounding box center [292, 116] width 190 height 13
click at [378, 186] on button "OK" at bounding box center [377, 185] width 17 height 10
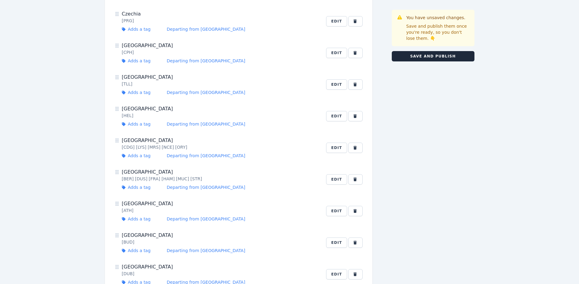
scroll to position [0, 0]
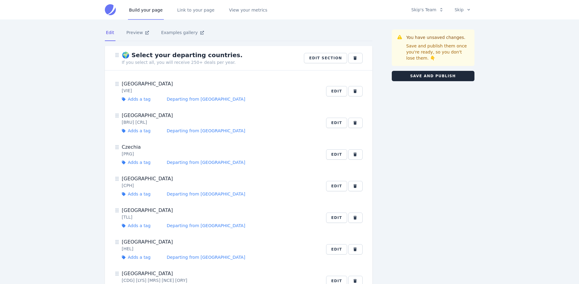
click at [133, 81] on div "Austria" at bounding box center [220, 83] width 197 height 7
click at [335, 89] on button "Edit" at bounding box center [336, 91] width 21 height 10
select select "11496330"
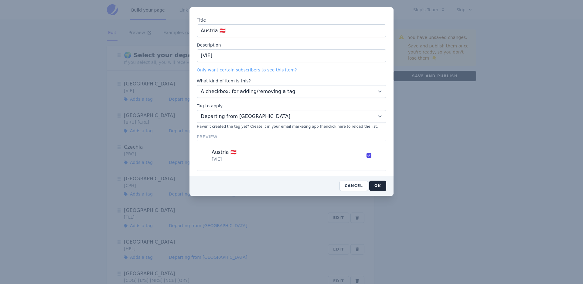
click at [203, 31] on input "Austria 🇦🇹" at bounding box center [292, 30] width 190 height 13
click at [202, 32] on input "Austria 🇦🇹" at bounding box center [292, 30] width 190 height 13
click at [234, 33] on input "Austria 🇦🇹" at bounding box center [292, 30] width 190 height 13
type input "Austria 🇦🇹"
click at [375, 182] on button "OK" at bounding box center [377, 185] width 17 height 10
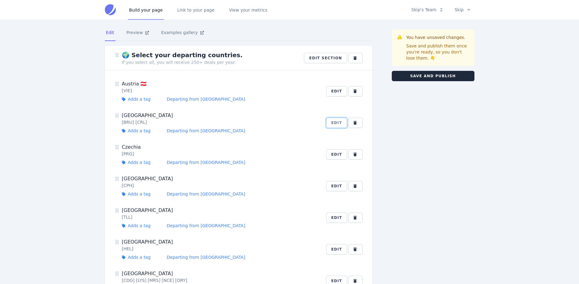
click at [336, 123] on button "Edit" at bounding box center [336, 123] width 21 height 10
select select "11496331"
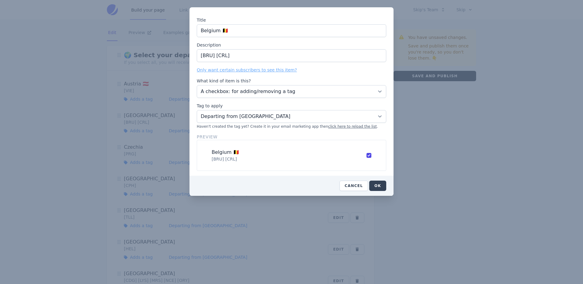
type input "Belgium 🇧🇪"
drag, startPoint x: 377, startPoint y: 185, endPoint x: 372, endPoint y: 187, distance: 5.2
click at [377, 185] on button "OK" at bounding box center [377, 185] width 17 height 10
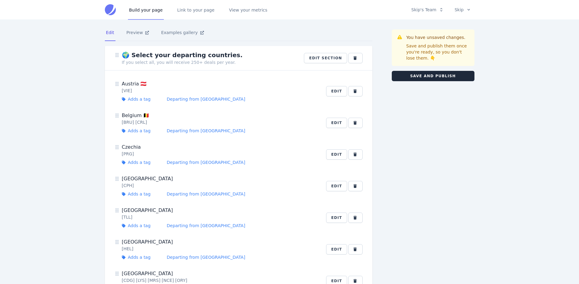
click at [132, 145] on div "Czechia" at bounding box center [220, 146] width 197 height 7
copy div "Czechia"
click at [337, 153] on button "Edit" at bounding box center [336, 154] width 21 height 10
select select "11496333"
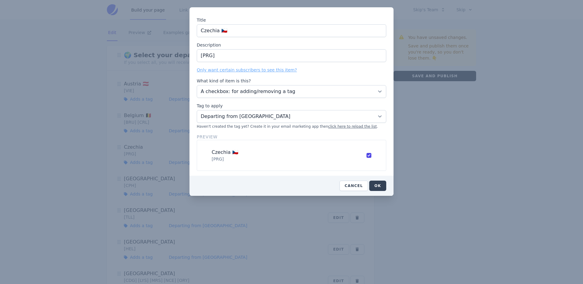
type input "Czechia 🇨🇿"
click at [380, 182] on button "OK" at bounding box center [377, 185] width 17 height 10
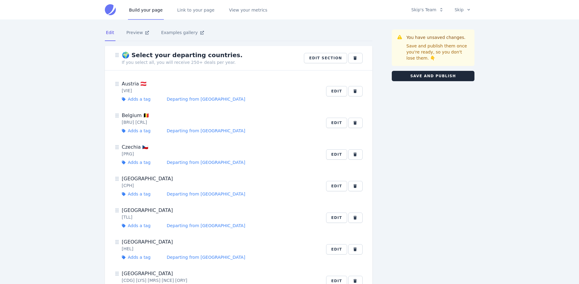
scroll to position [61, 0]
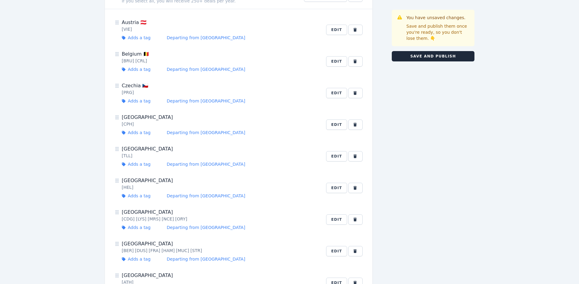
click at [249, 119] on div "Denmark" at bounding box center [220, 117] width 197 height 7
click at [329, 124] on button "Edit" at bounding box center [336, 124] width 21 height 10
select select "11496335"
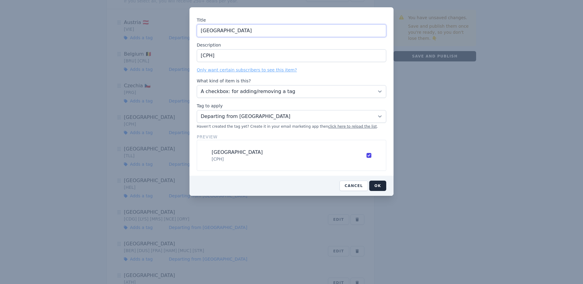
paste input "🇩🇰"
type input "Denmark 🇩🇰"
click at [377, 184] on button "OK" at bounding box center [377, 185] width 17 height 10
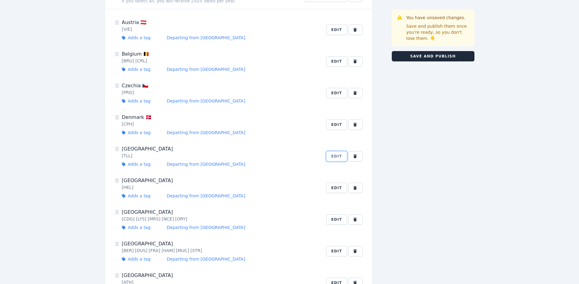
click at [337, 157] on button "Edit" at bounding box center [336, 156] width 21 height 10
select select "11496698"
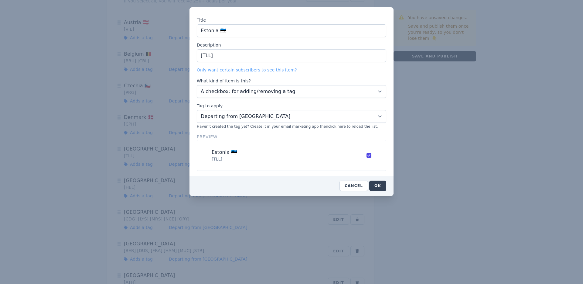
type input "Estonia 🇪🇪"
click at [382, 184] on button "OK" at bounding box center [377, 185] width 17 height 10
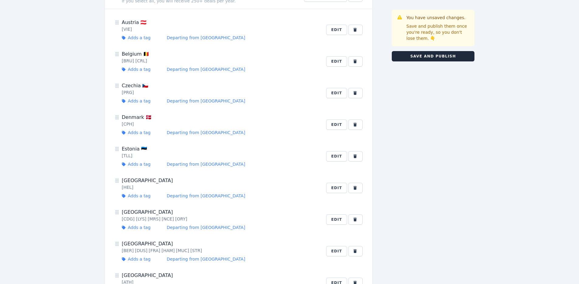
scroll to position [118, 0]
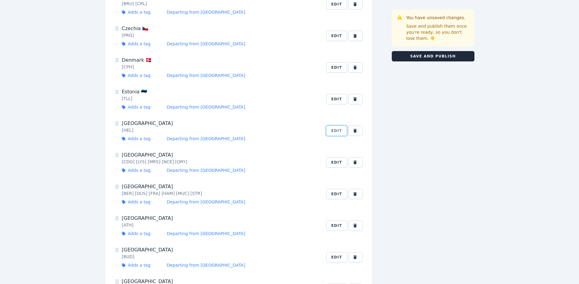
click at [341, 130] on button "Edit" at bounding box center [336, 130] width 21 height 10
select select "11496715"
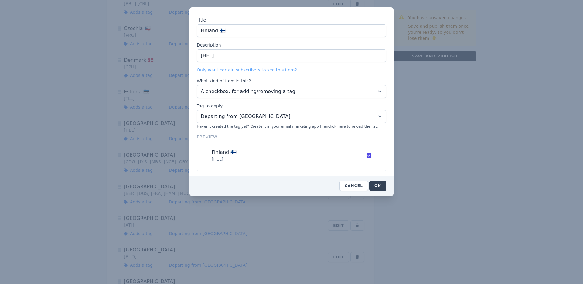
type input "Finland 🇫🇮"
click at [380, 183] on button "OK" at bounding box center [377, 185] width 17 height 10
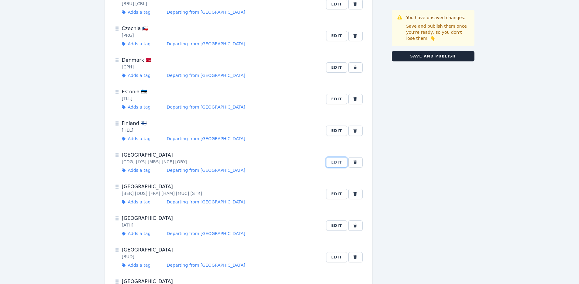
click at [336, 163] on button "Edit" at bounding box center [336, 162] width 21 height 10
select select "11496699"
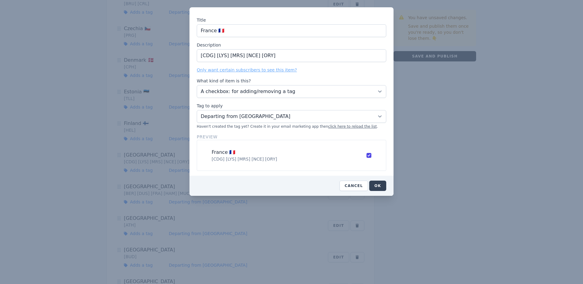
type input "France 🇫🇷"
click at [381, 185] on button "OK" at bounding box center [377, 185] width 17 height 10
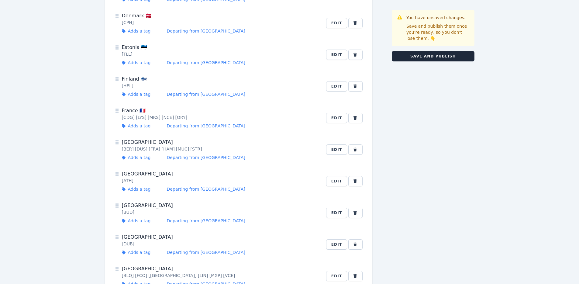
scroll to position [170, 0]
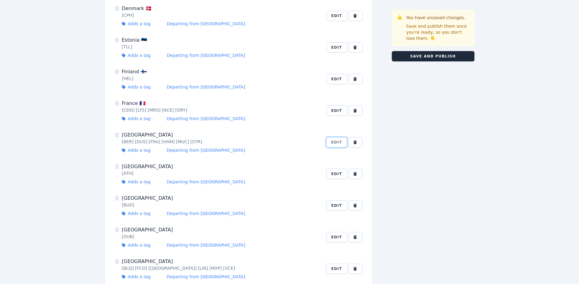
click at [339, 142] on button "Edit" at bounding box center [336, 142] width 21 height 10
select select "11496700"
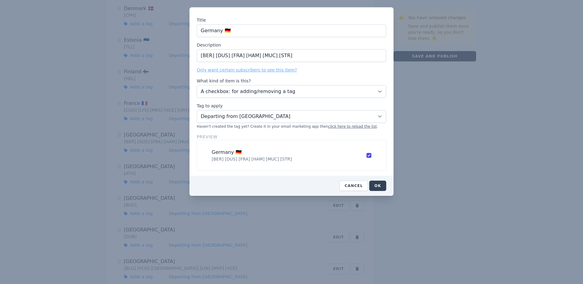
type input "Germany 🇩🇪"
click at [377, 187] on button "OK" at bounding box center [377, 185] width 17 height 10
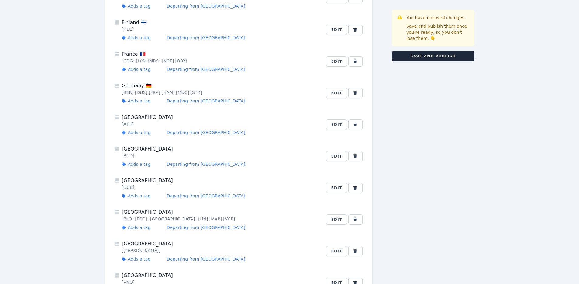
scroll to position [220, 0]
click at [334, 123] on button "Edit" at bounding box center [336, 124] width 21 height 10
select select "11496701"
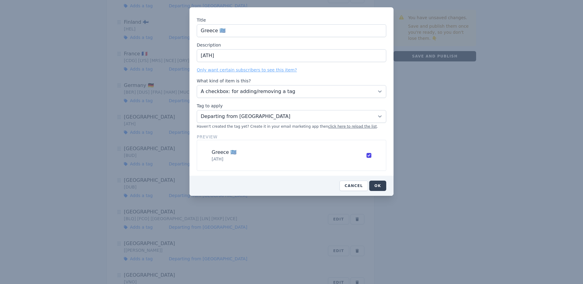
type input "Greece 🇬🇷"
click at [373, 184] on button "OK" at bounding box center [377, 185] width 17 height 10
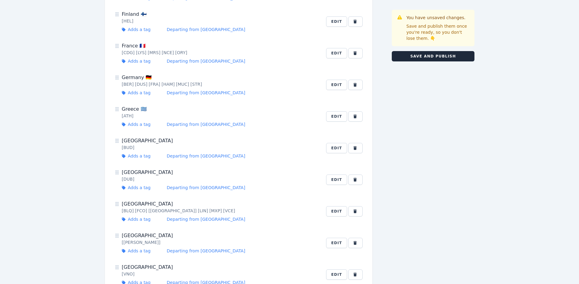
scroll to position [231, 0]
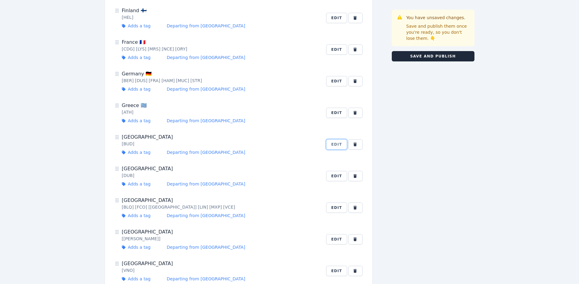
click at [331, 143] on button "Edit" at bounding box center [336, 144] width 21 height 10
select select "11497195"
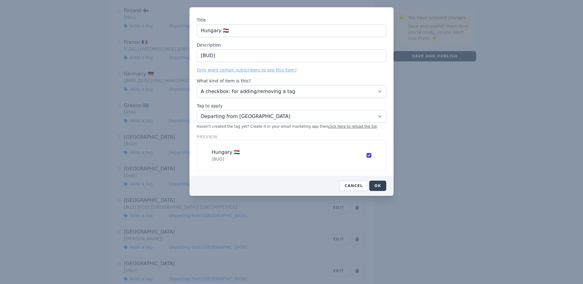
type input "Hungary 🇭🇺"
drag, startPoint x: 379, startPoint y: 185, endPoint x: 371, endPoint y: 182, distance: 8.8
click at [379, 185] on button "OK" at bounding box center [377, 185] width 17 height 10
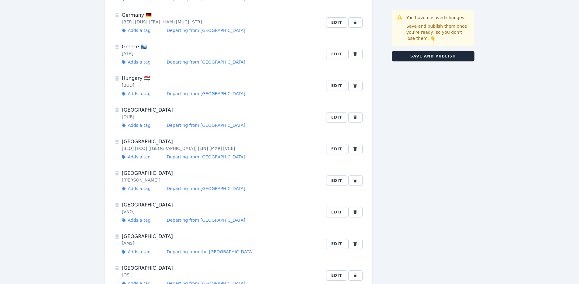
scroll to position [290, 0]
click at [337, 115] on button "Edit" at bounding box center [336, 117] width 21 height 10
select select "11496702"
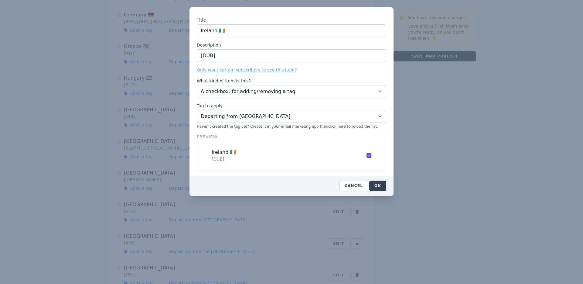
type input "Ireland 🇮🇪"
click at [378, 184] on button "OK" at bounding box center [377, 185] width 17 height 10
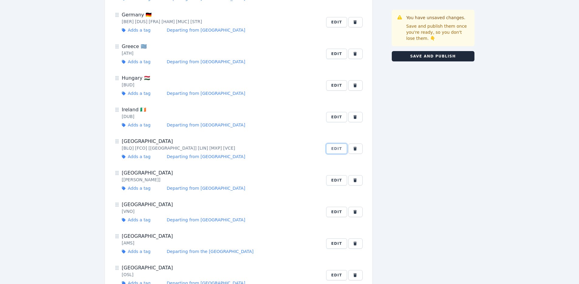
click at [337, 146] on button "Edit" at bounding box center [336, 148] width 21 height 10
select select "11496704"
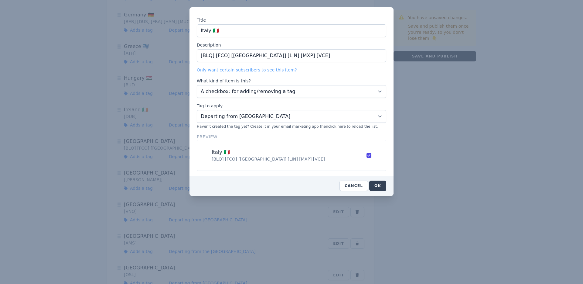
type input "Italy 🇮🇹"
click at [375, 187] on button "OK" at bounding box center [377, 185] width 17 height 10
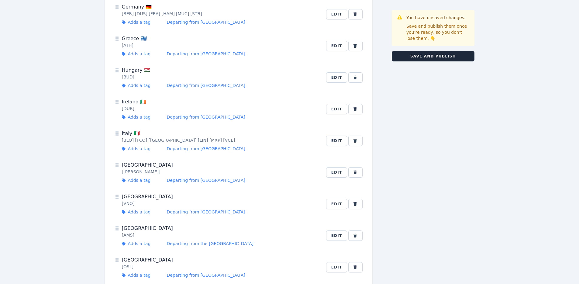
scroll to position [305, 0]
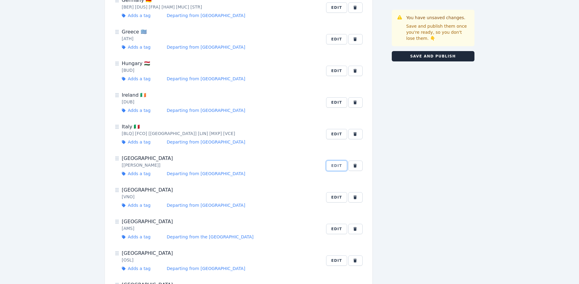
click at [343, 164] on button "Edit" at bounding box center [336, 165] width 21 height 10
select select "11496705"
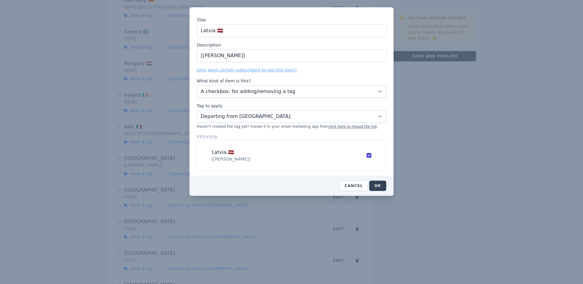
type input "Latvia 🇱🇻"
drag, startPoint x: 377, startPoint y: 186, endPoint x: 370, endPoint y: 186, distance: 7.0
click at [377, 186] on button "OK" at bounding box center [377, 185] width 17 height 10
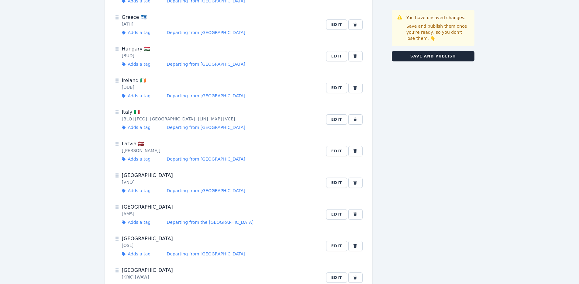
scroll to position [332, 0]
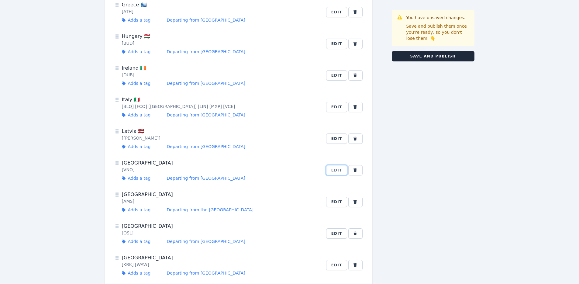
click at [340, 169] on button "Edit" at bounding box center [336, 170] width 21 height 10
select select "11496706"
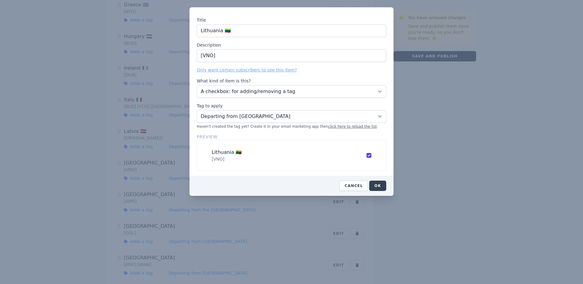
type input "Lithuania 🇱🇹"
click at [384, 186] on button "OK" at bounding box center [377, 185] width 17 height 10
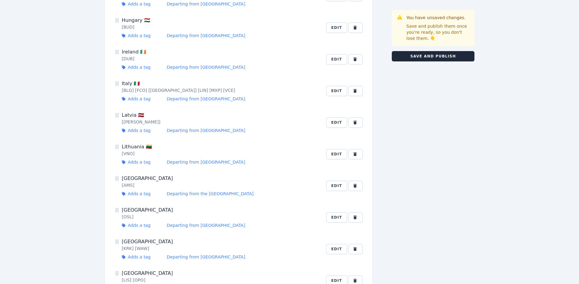
scroll to position [392, 0]
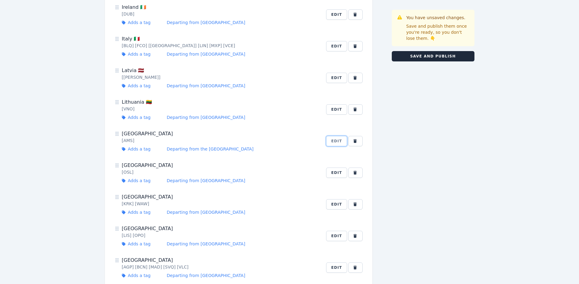
click at [332, 143] on button "Edit" at bounding box center [336, 141] width 21 height 10
select select "11496708"
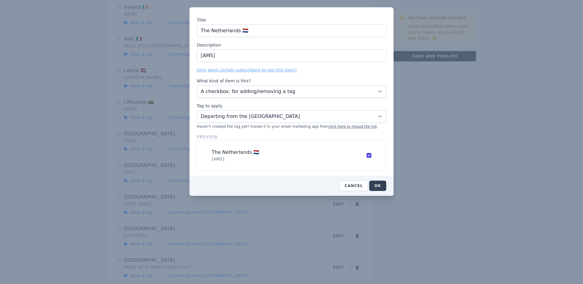
type input "The Netherlands 🇳🇱"
click at [378, 190] on button "OK" at bounding box center [377, 185] width 17 height 10
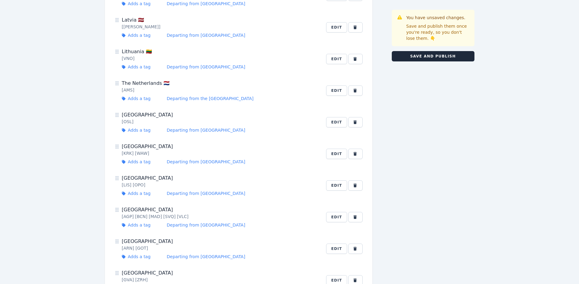
scroll to position [454, 0]
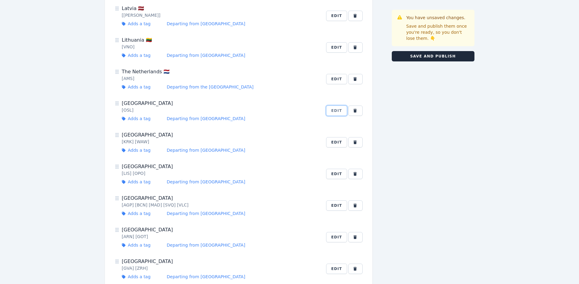
click at [331, 113] on button "Edit" at bounding box center [336, 110] width 21 height 10
select select "11496709"
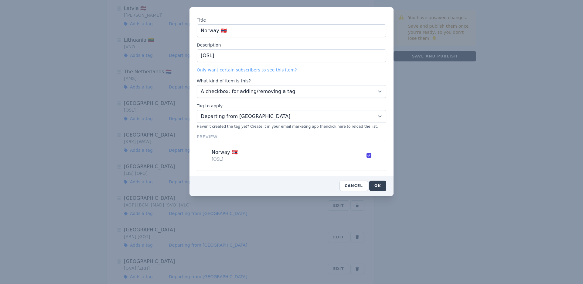
type input "Norway 🇳🇴"
click at [372, 185] on button "OK" at bounding box center [377, 185] width 17 height 10
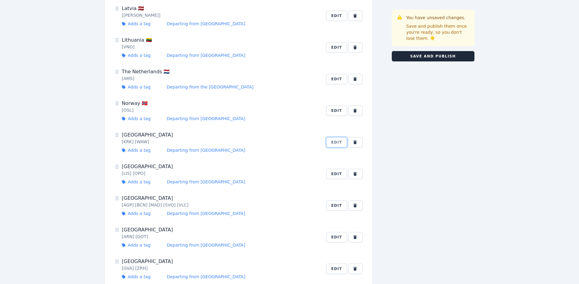
click at [335, 142] on button "Edit" at bounding box center [336, 142] width 21 height 10
select select "11496710"
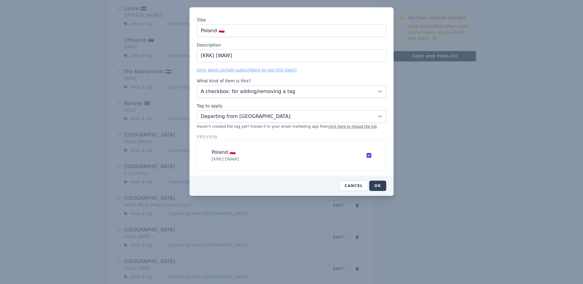
type input "Poland 🇵🇱"
click at [378, 185] on button "OK" at bounding box center [377, 185] width 17 height 10
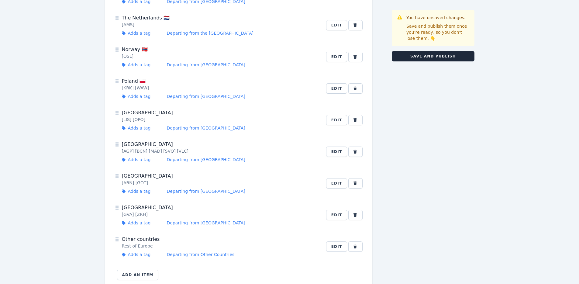
scroll to position [509, 0]
click at [335, 119] on button "Edit" at bounding box center [336, 119] width 21 height 10
select select "11496711"
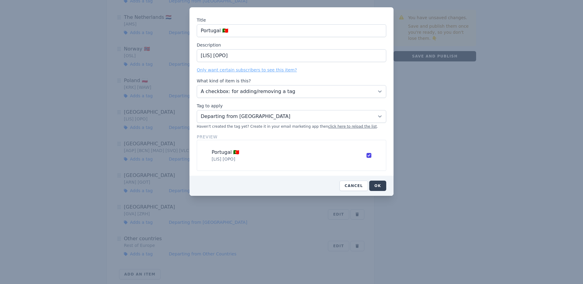
type input "Portugal 🇵🇹"
click at [378, 187] on button "OK" at bounding box center [377, 185] width 17 height 10
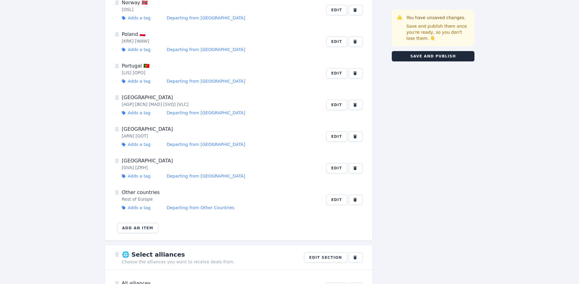
scroll to position [556, 0]
click at [336, 104] on button "Edit" at bounding box center [336, 103] width 21 height 10
select select "11496714"
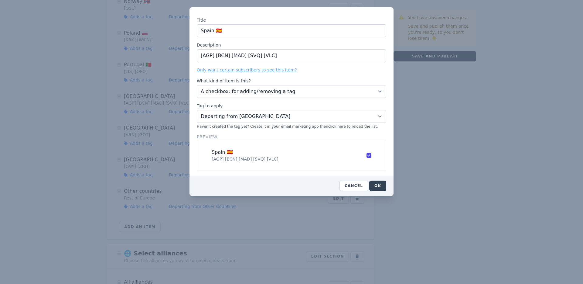
type input "Spain 🇪🇸"
click at [374, 185] on button "OK" at bounding box center [377, 185] width 17 height 10
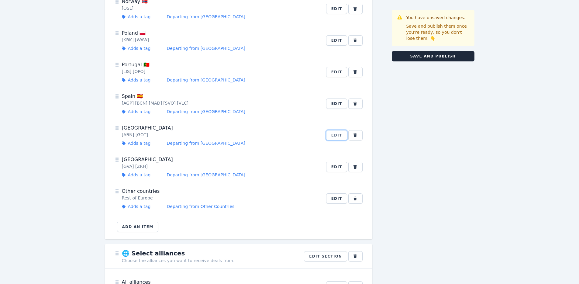
click at [346, 135] on button "Edit" at bounding box center [336, 135] width 21 height 10
select select "11496782"
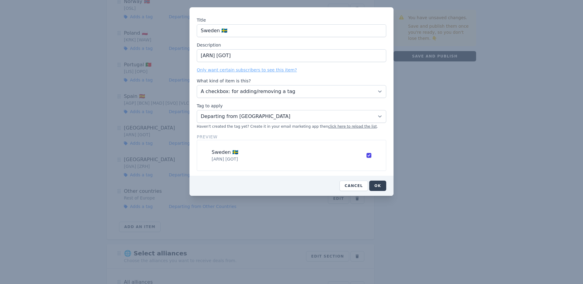
type input "Sweden 🇸🇪"
click at [379, 187] on button "OK" at bounding box center [377, 185] width 17 height 10
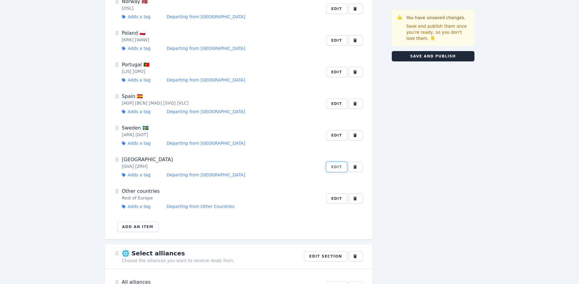
click at [336, 168] on button "Edit" at bounding box center [336, 167] width 21 height 10
select select "11496783"
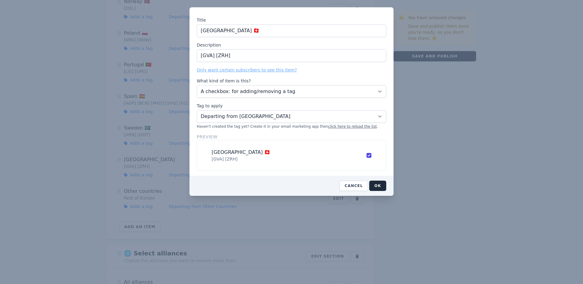
type input "[GEOGRAPHIC_DATA] 🇨🇭"
click at [379, 185] on button "OK" at bounding box center [377, 185] width 17 height 10
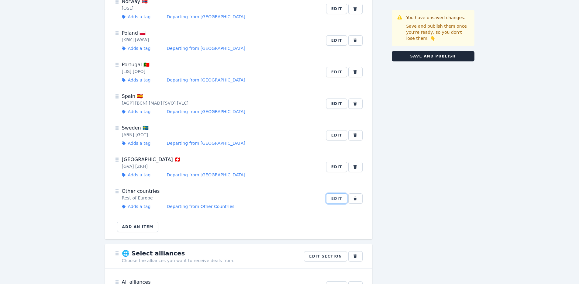
click at [343, 197] on button "Edit" at bounding box center [336, 198] width 21 height 10
select select "11496785"
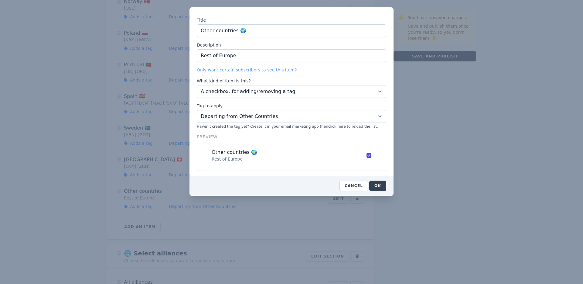
type input "Other countries 🌍"
click at [384, 187] on button "OK" at bounding box center [377, 185] width 17 height 10
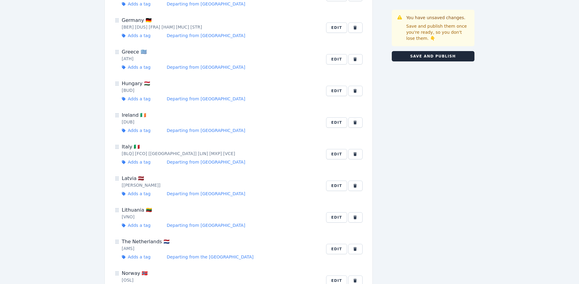
scroll to position [0, 0]
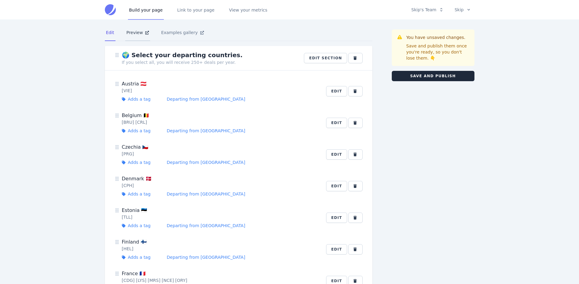
click at [133, 35] on link "Preview" at bounding box center [137, 33] width 25 height 16
click at [434, 77] on button "Save and publish" at bounding box center [433, 76] width 83 height 10
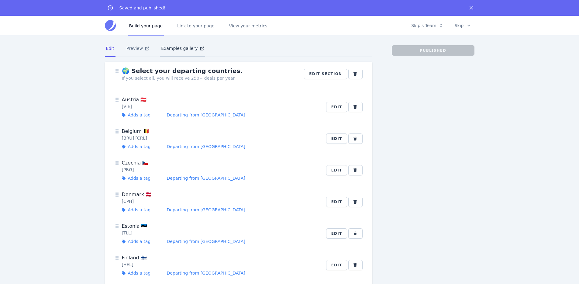
click at [180, 51] on link "Examples gallery" at bounding box center [182, 48] width 45 height 16
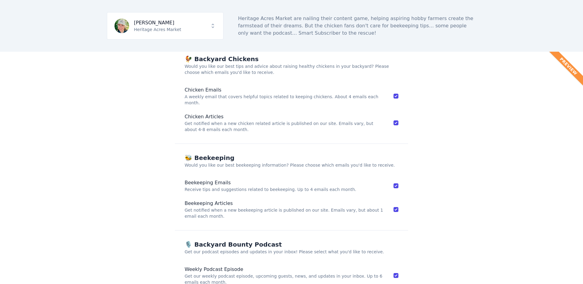
scroll to position [118, 0]
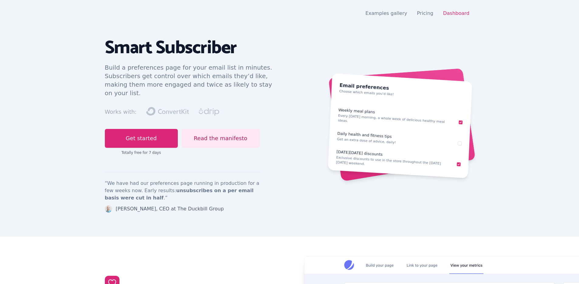
click at [450, 16] on div "Examples gallery Pricing Dashboard" at bounding box center [419, 13] width 109 height 7
click at [450, 10] on div "Examples gallery Pricing Dashboard" at bounding box center [419, 13] width 109 height 7
click at [451, 13] on link "Dashboard" at bounding box center [456, 13] width 26 height 6
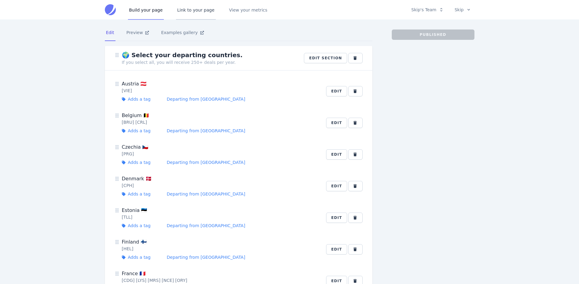
click at [215, 22] on div "Edit Preview Examples gallery" at bounding box center [243, 30] width 277 height 21
click at [197, 7] on link "Link to your page" at bounding box center [196, 10] width 40 height 20
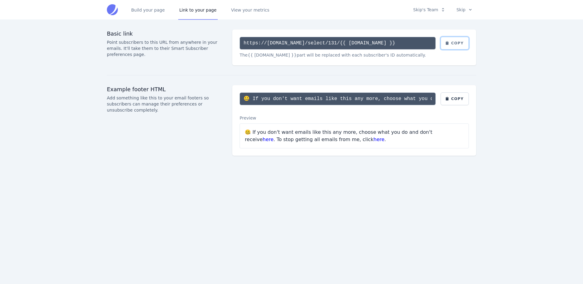
click at [452, 45] on button "Copy" at bounding box center [455, 43] width 29 height 13
click at [454, 45] on button "Copy" at bounding box center [455, 43] width 29 height 13
